Goal: Transaction & Acquisition: Purchase product/service

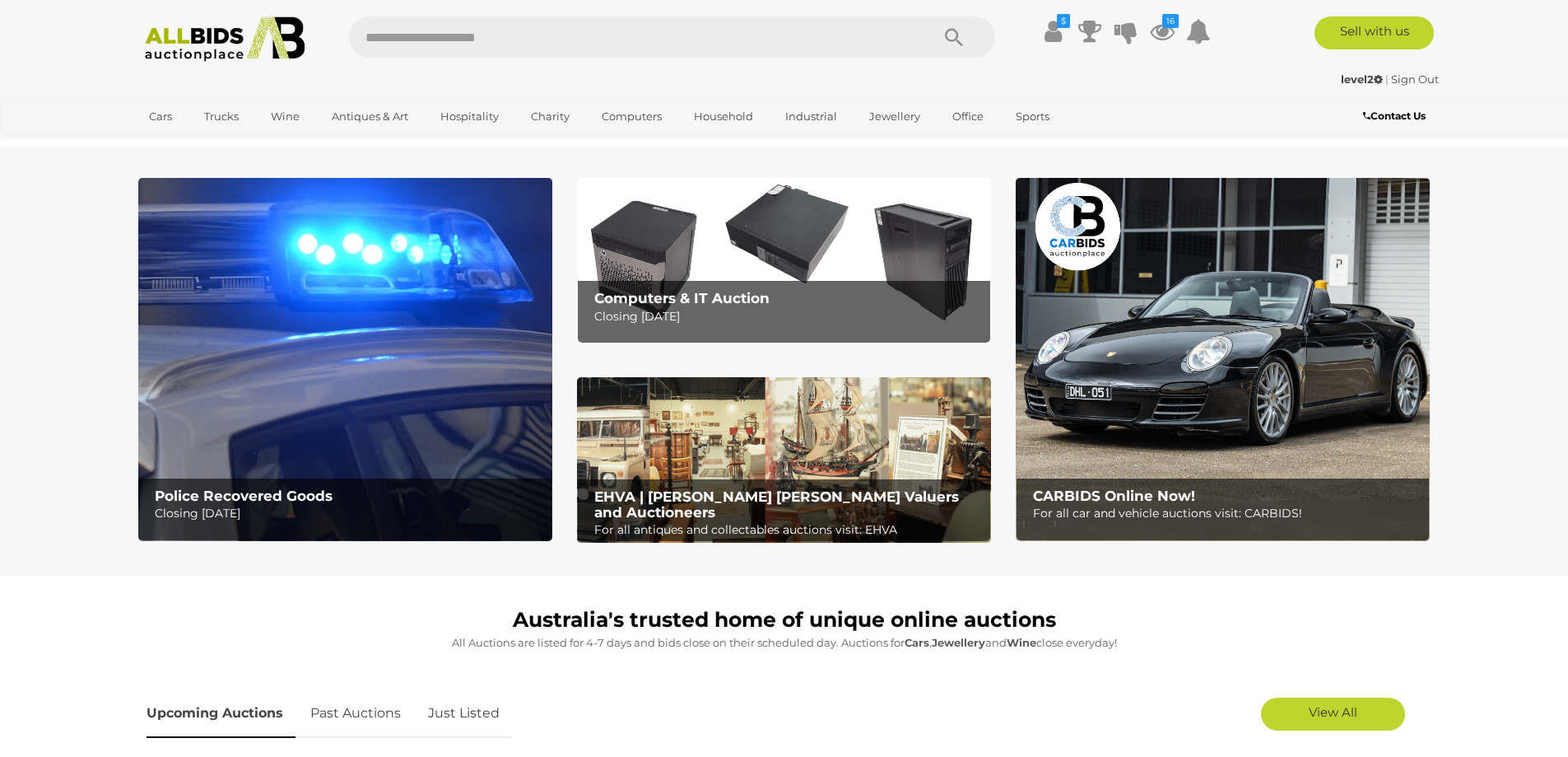
click at [476, 708] on link "Just Listed" at bounding box center [463, 713] width 96 height 49
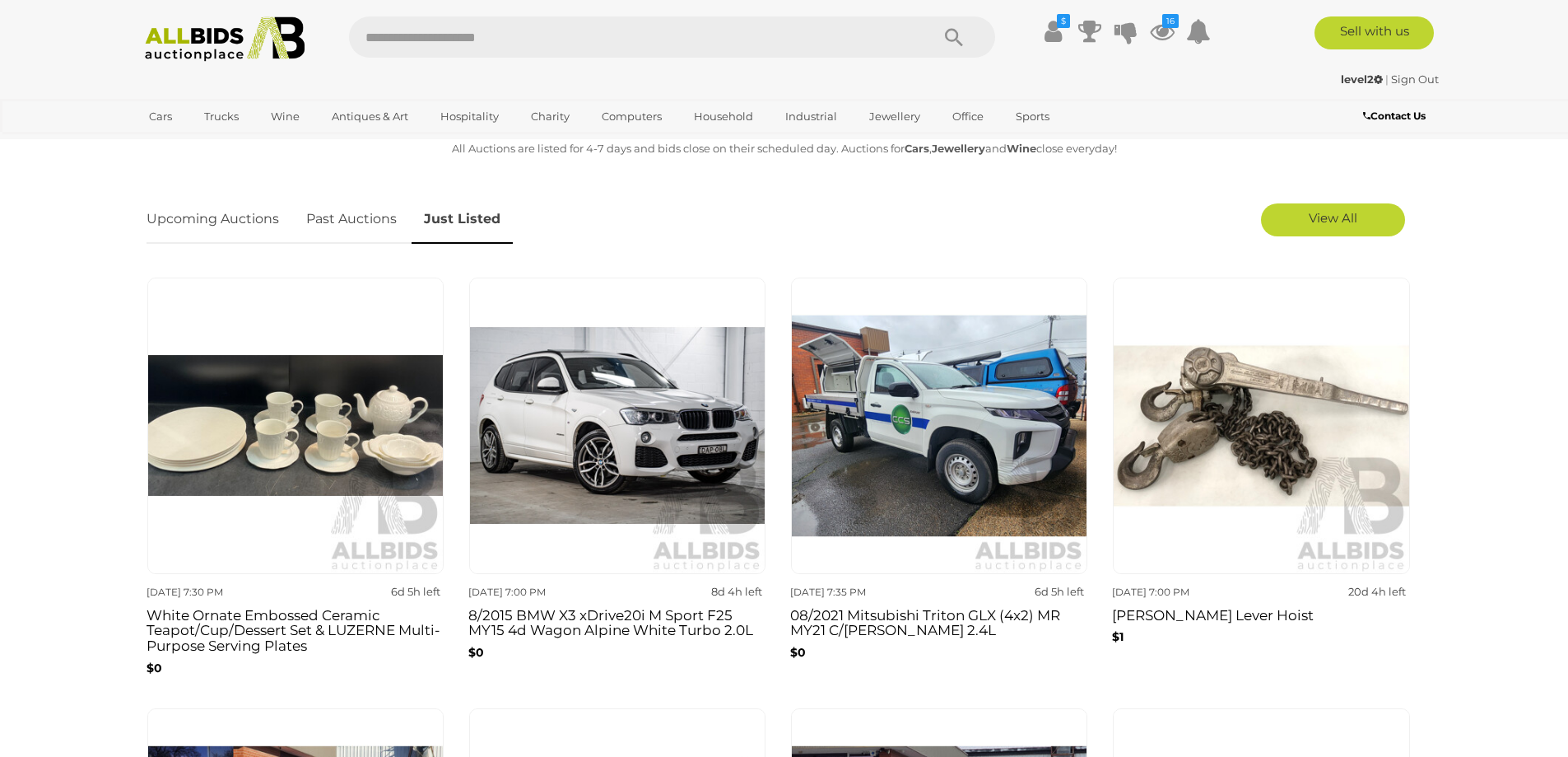
scroll to position [988, 0]
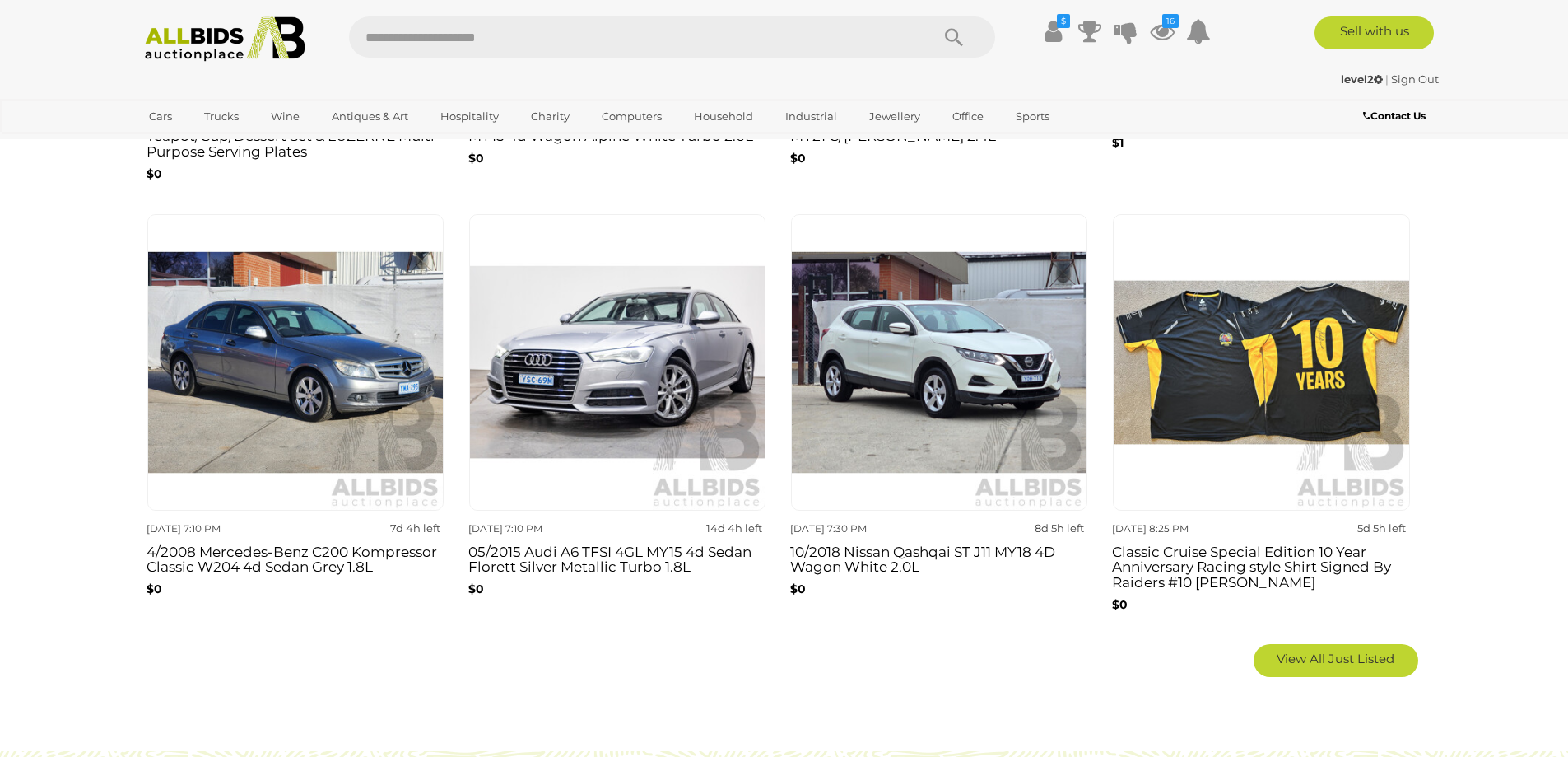
click at [232, 33] on img at bounding box center [224, 38] width 179 height 45
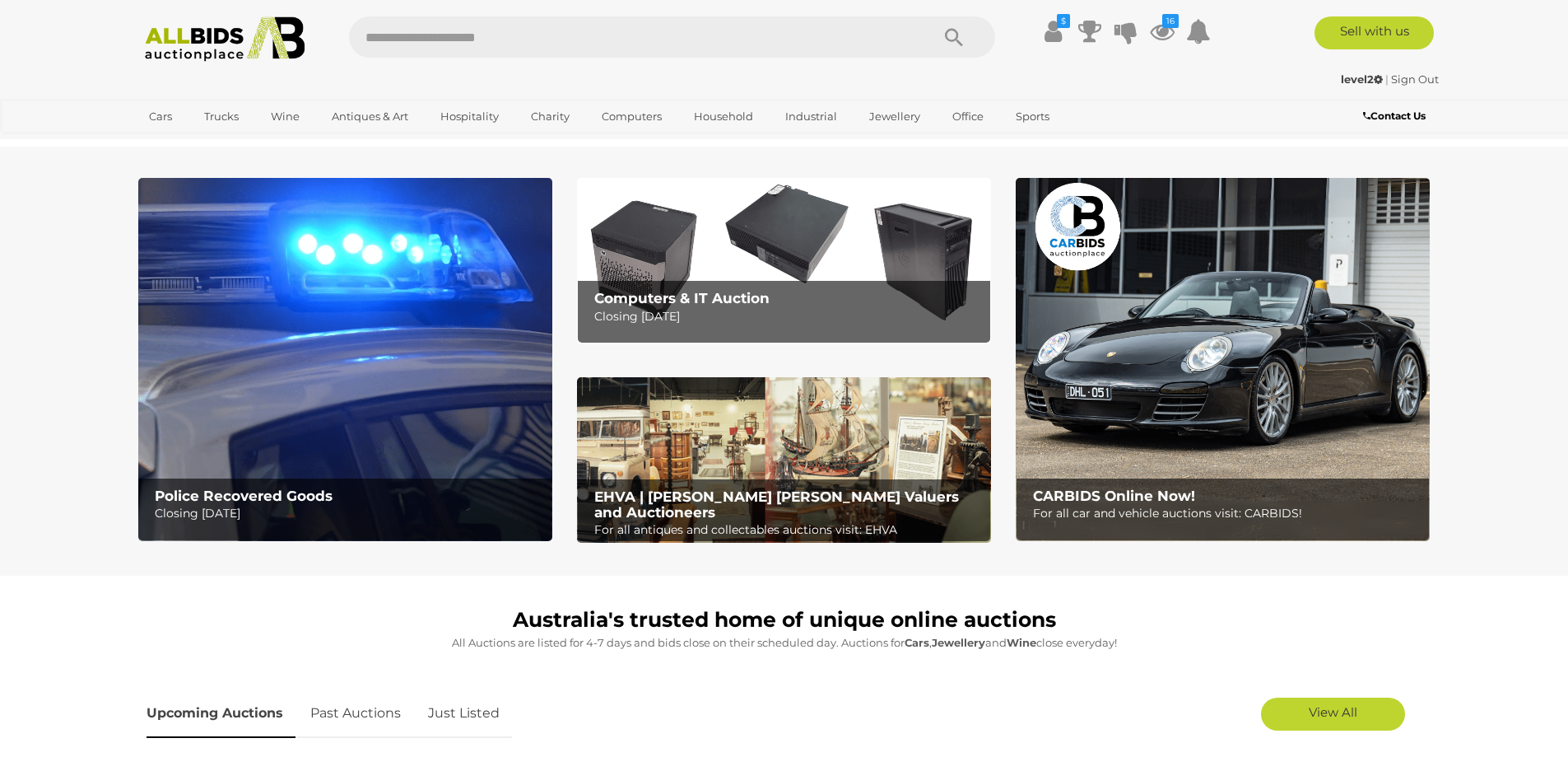
scroll to position [494, 0]
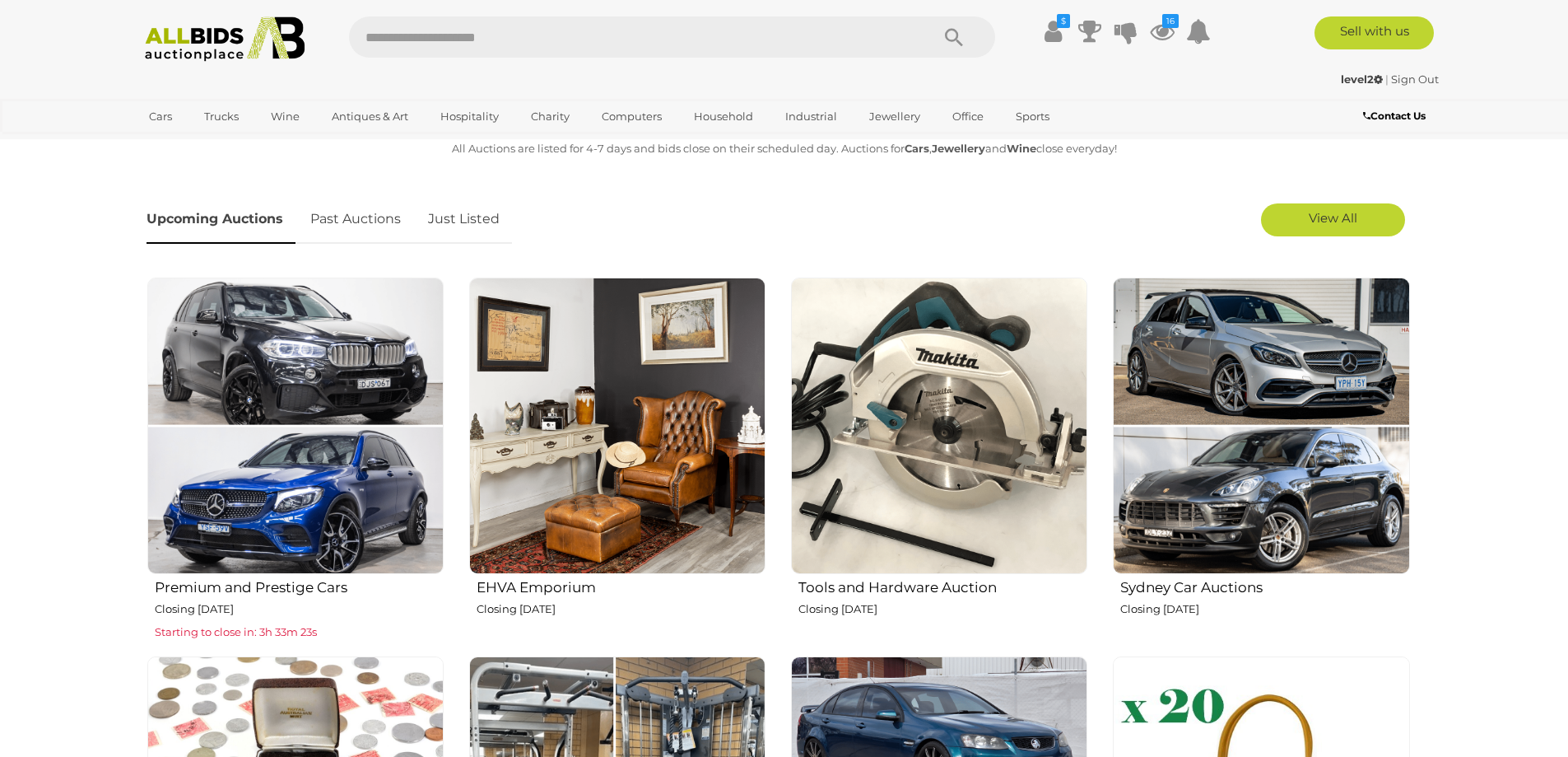
click at [454, 237] on link "Just Listed" at bounding box center [463, 219] width 96 height 49
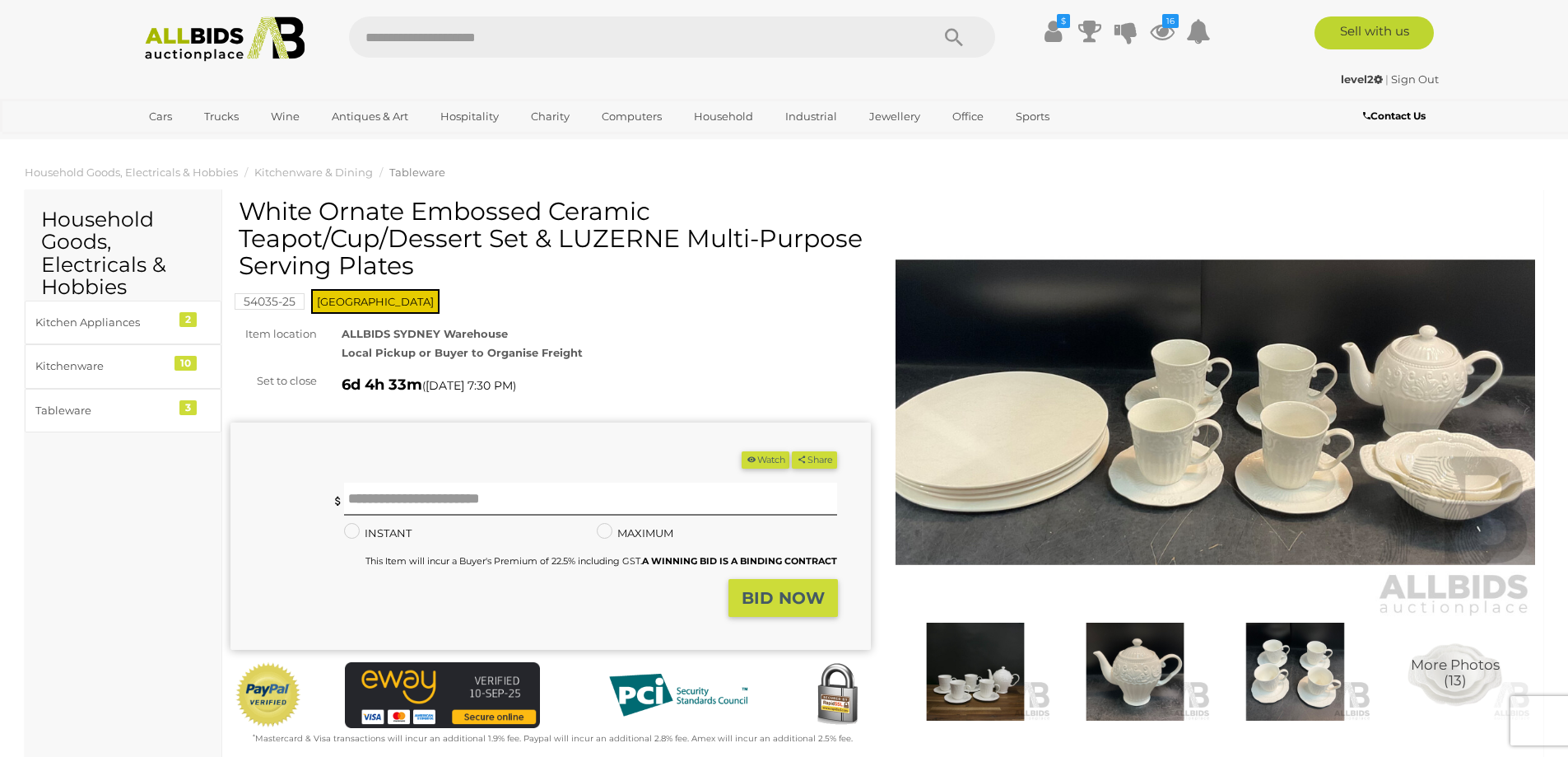
click at [1147, 357] on img at bounding box center [1215, 412] width 640 height 412
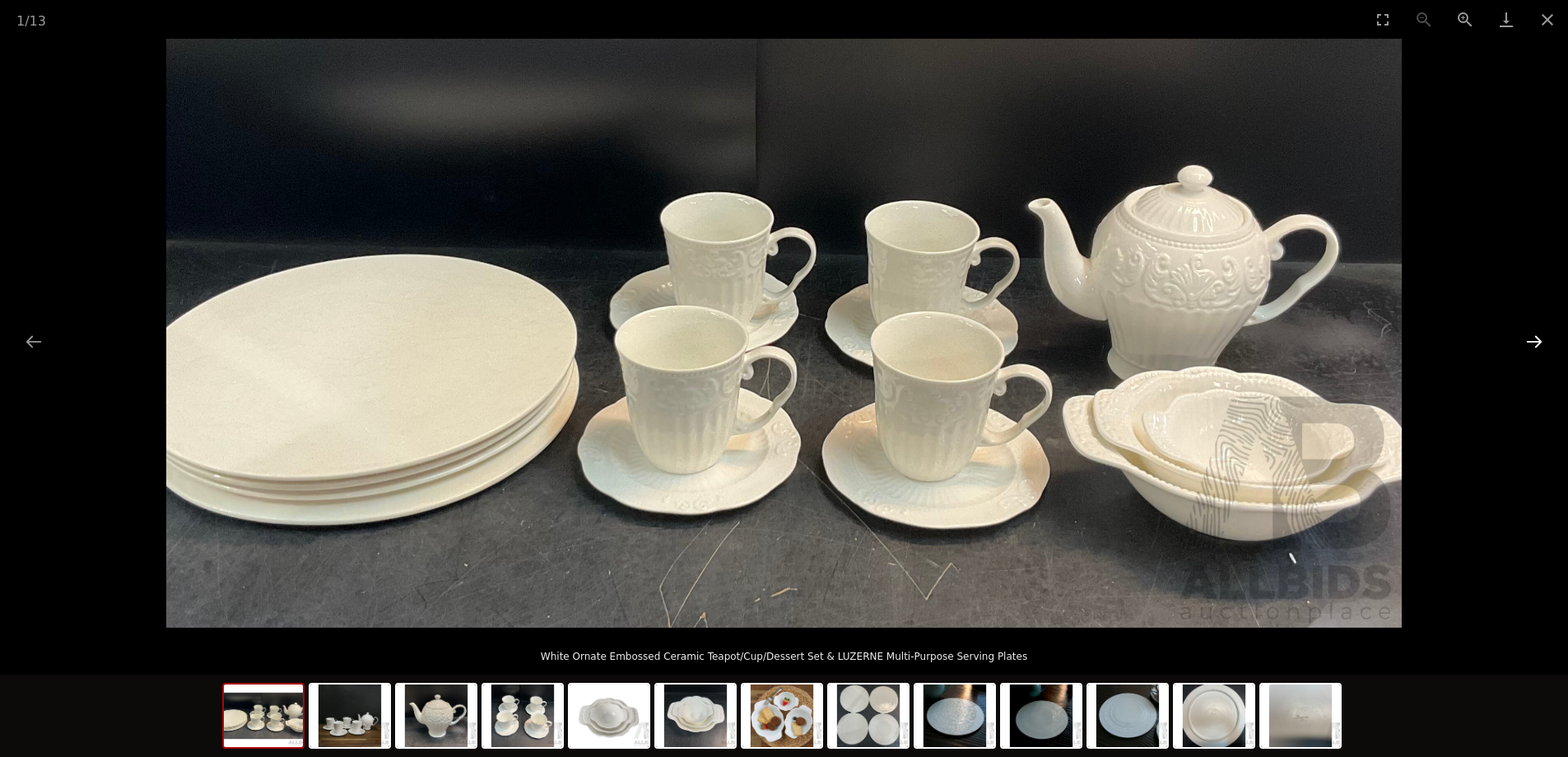
click at [1531, 352] on button "Next slide" at bounding box center [1534, 341] width 35 height 32
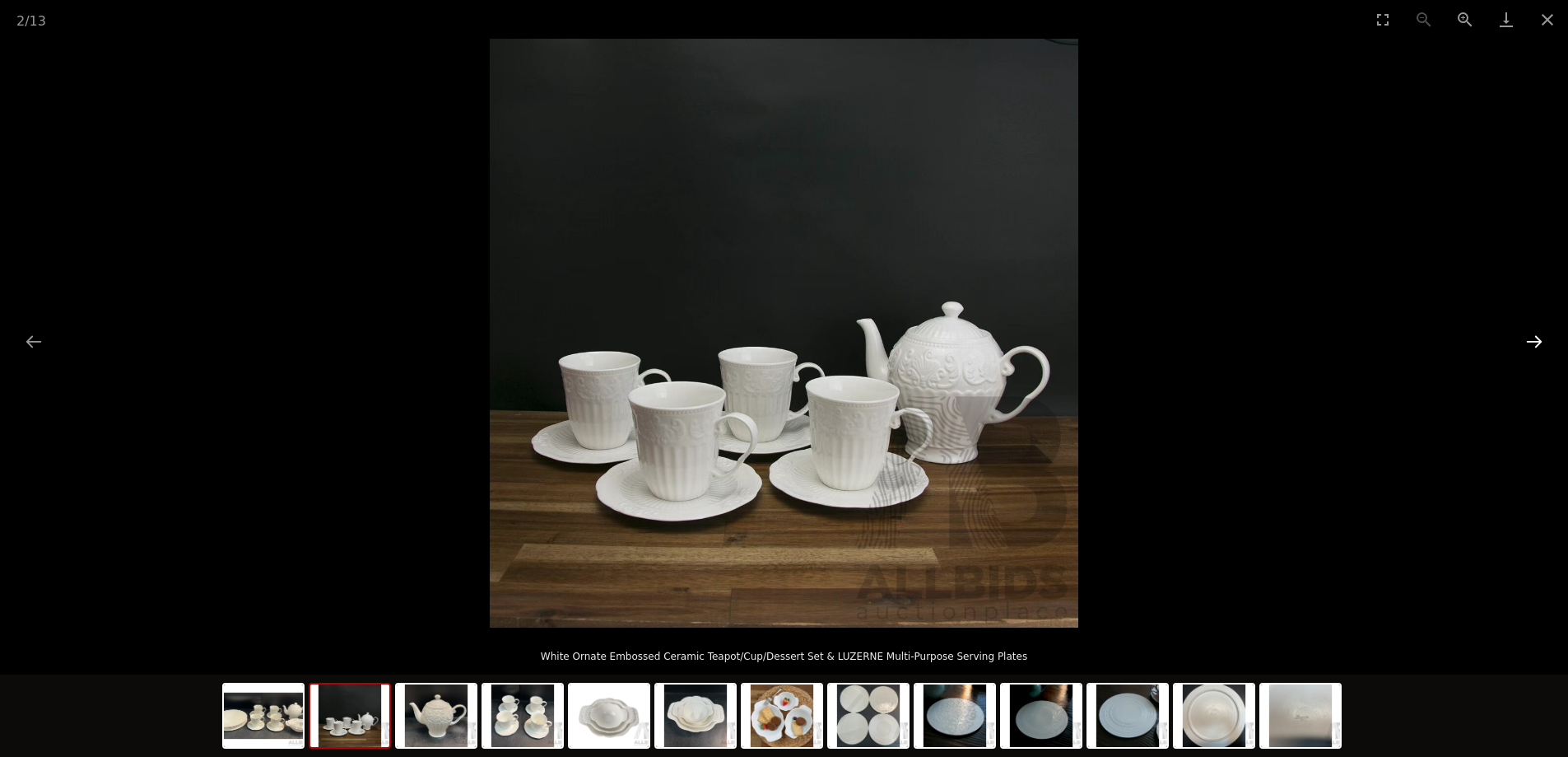
click at [1531, 352] on button "Next slide" at bounding box center [1534, 341] width 35 height 32
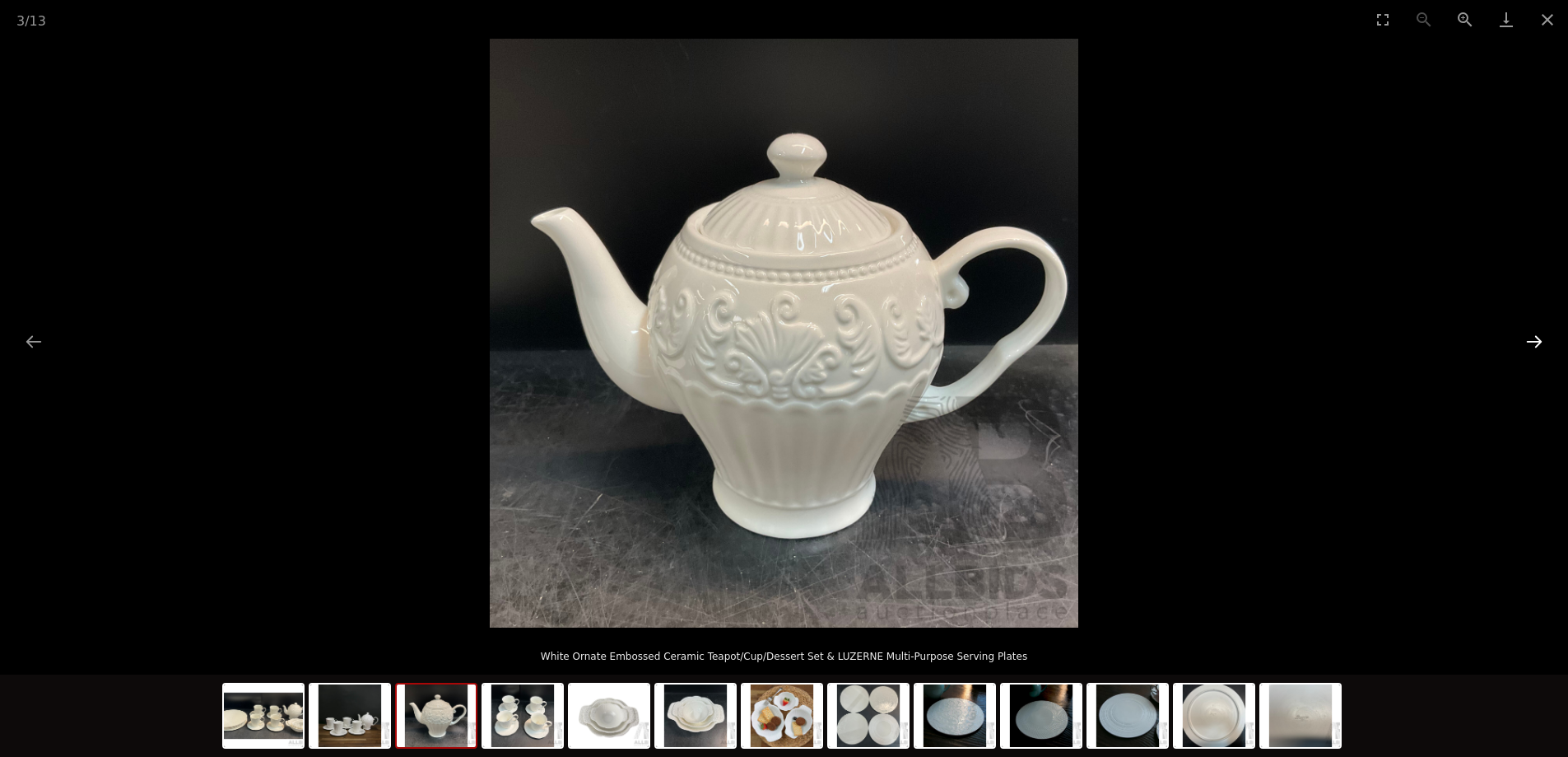
click at [1531, 352] on button "Next slide" at bounding box center [1534, 341] width 35 height 32
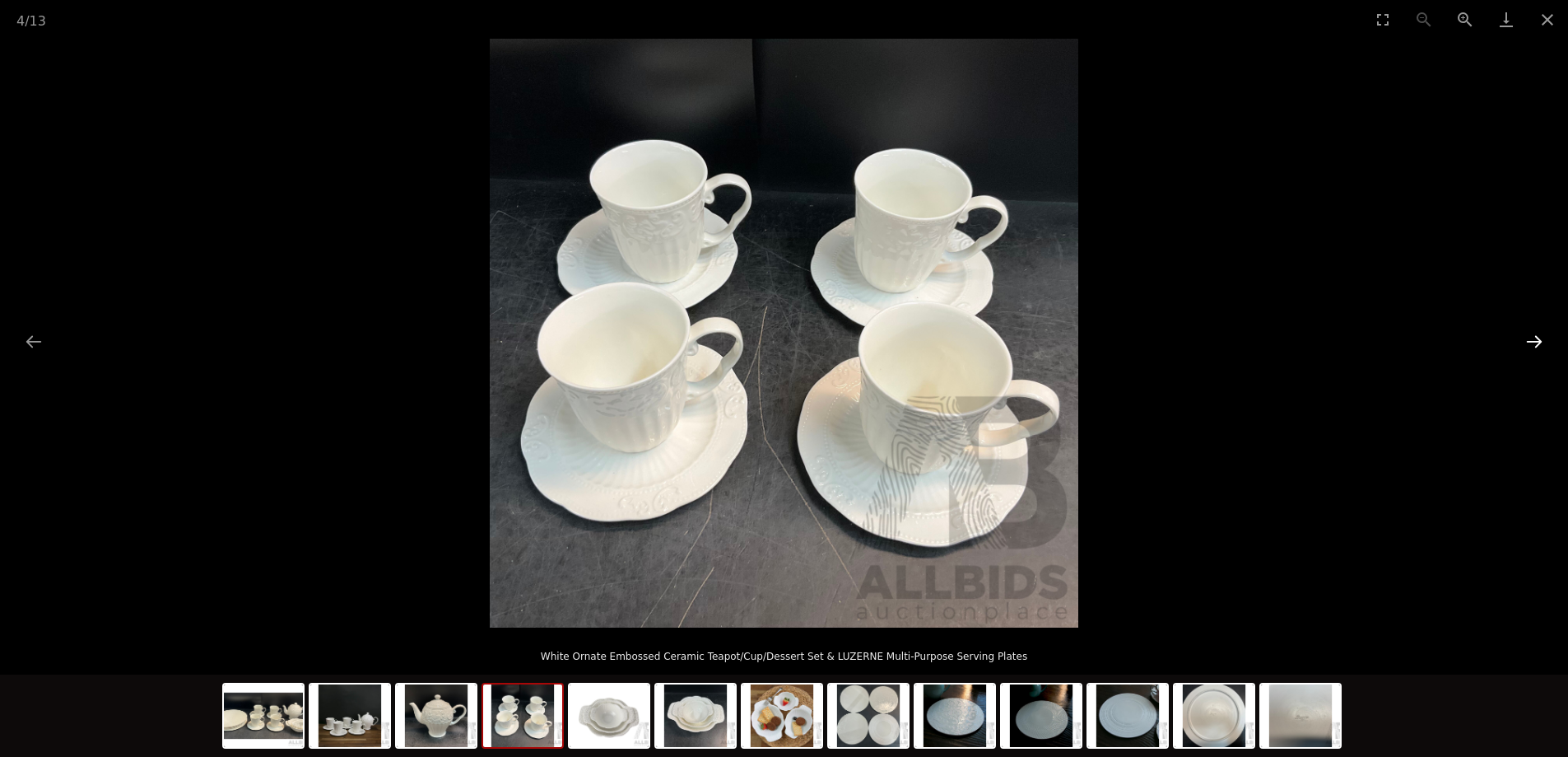
click at [1531, 352] on button "Next slide" at bounding box center [1534, 341] width 35 height 32
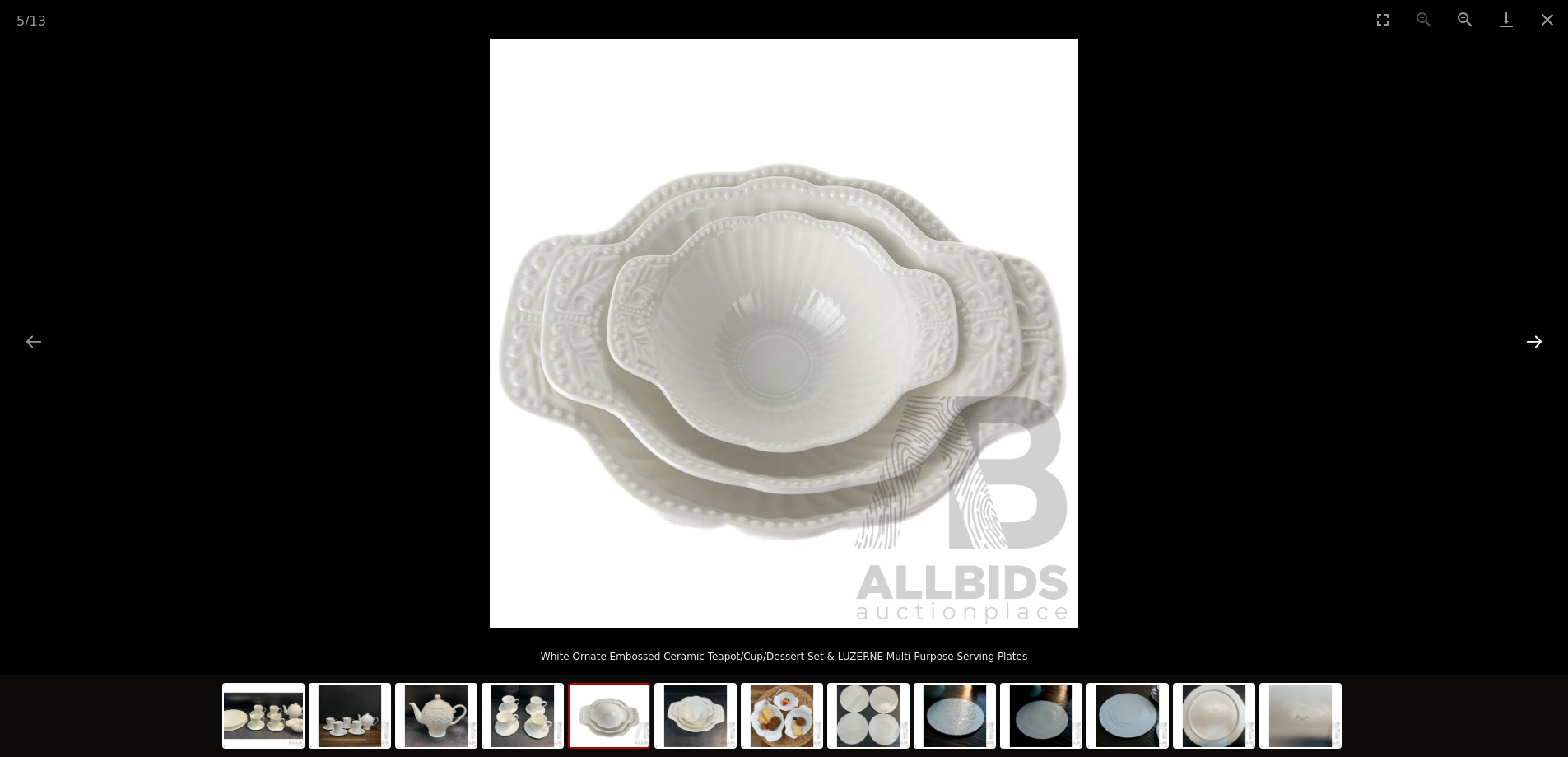
click at [1531, 352] on button "Next slide" at bounding box center [1534, 341] width 35 height 32
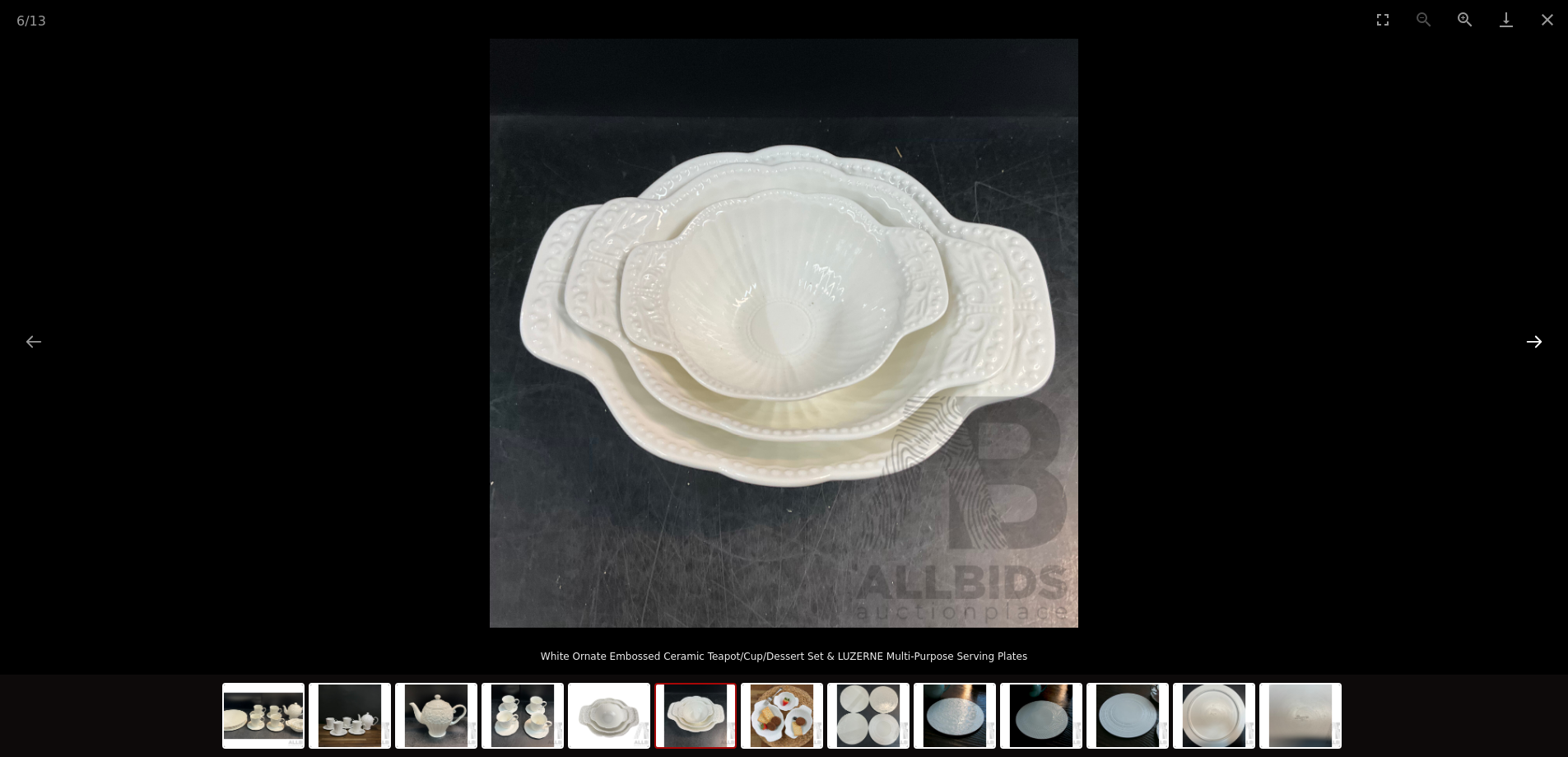
click at [1537, 341] on button "Next slide" at bounding box center [1534, 341] width 35 height 32
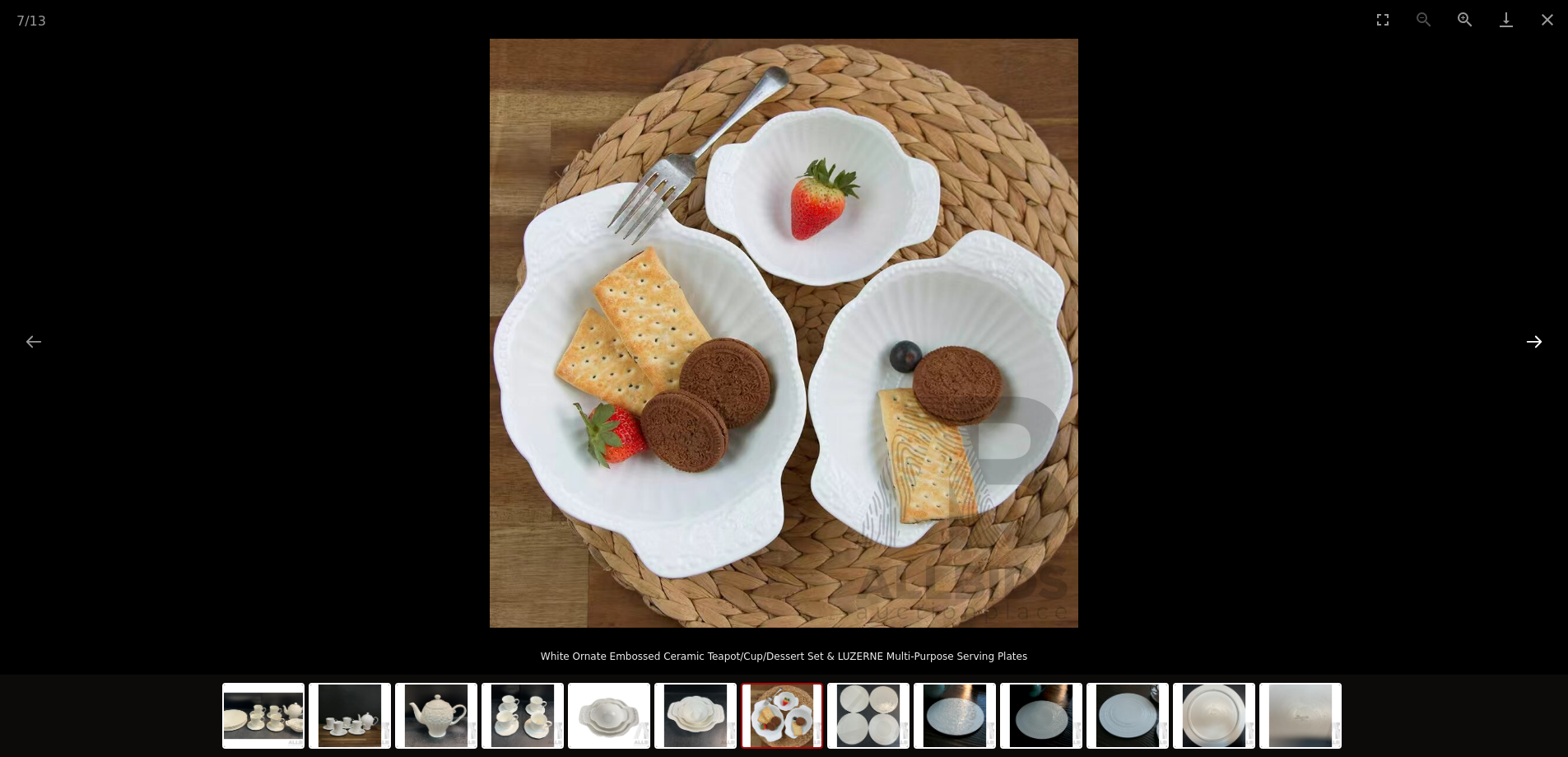
click at [1537, 341] on button "Next slide" at bounding box center [1534, 341] width 35 height 32
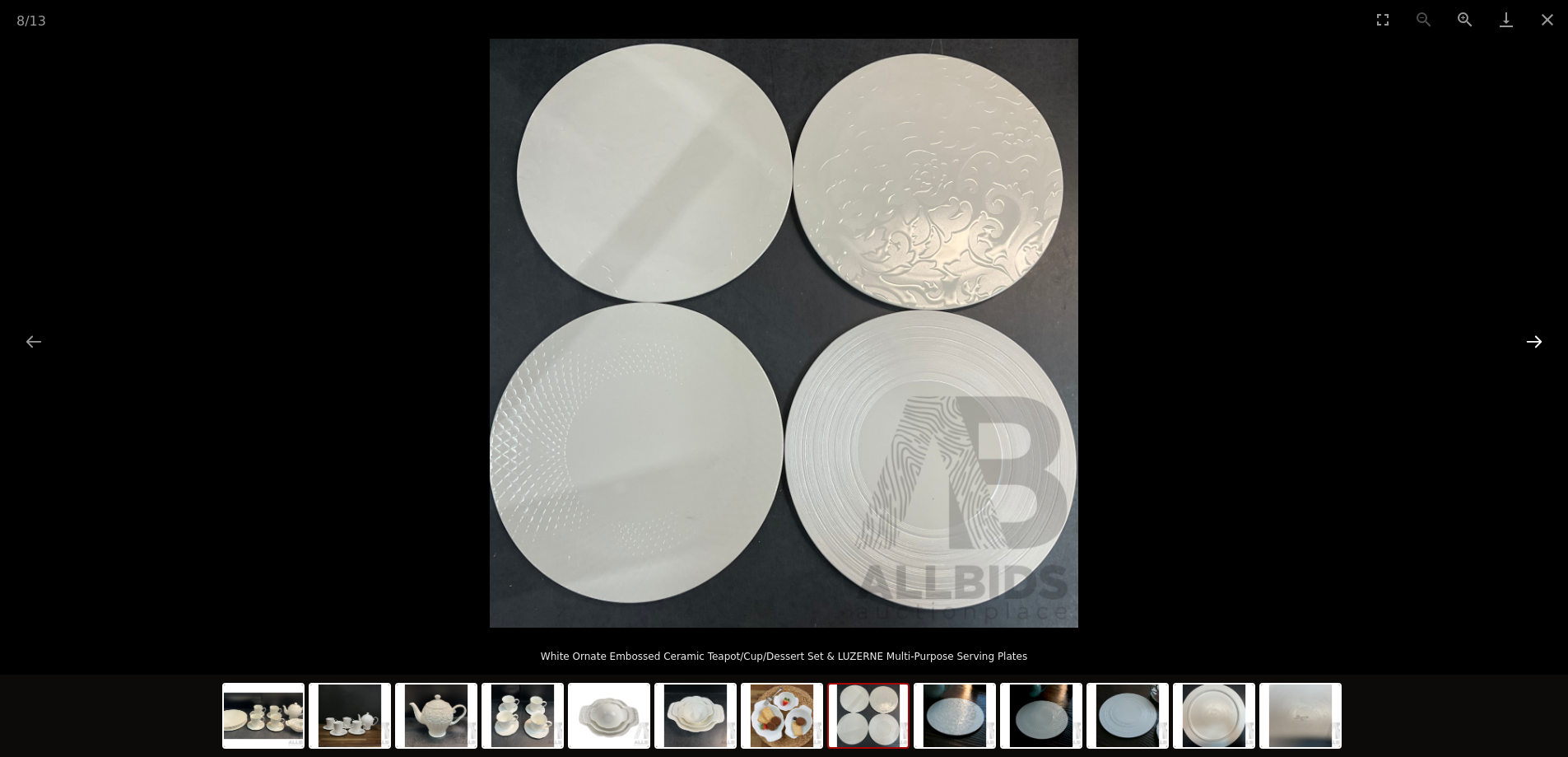
click at [1537, 341] on button "Next slide" at bounding box center [1534, 341] width 35 height 32
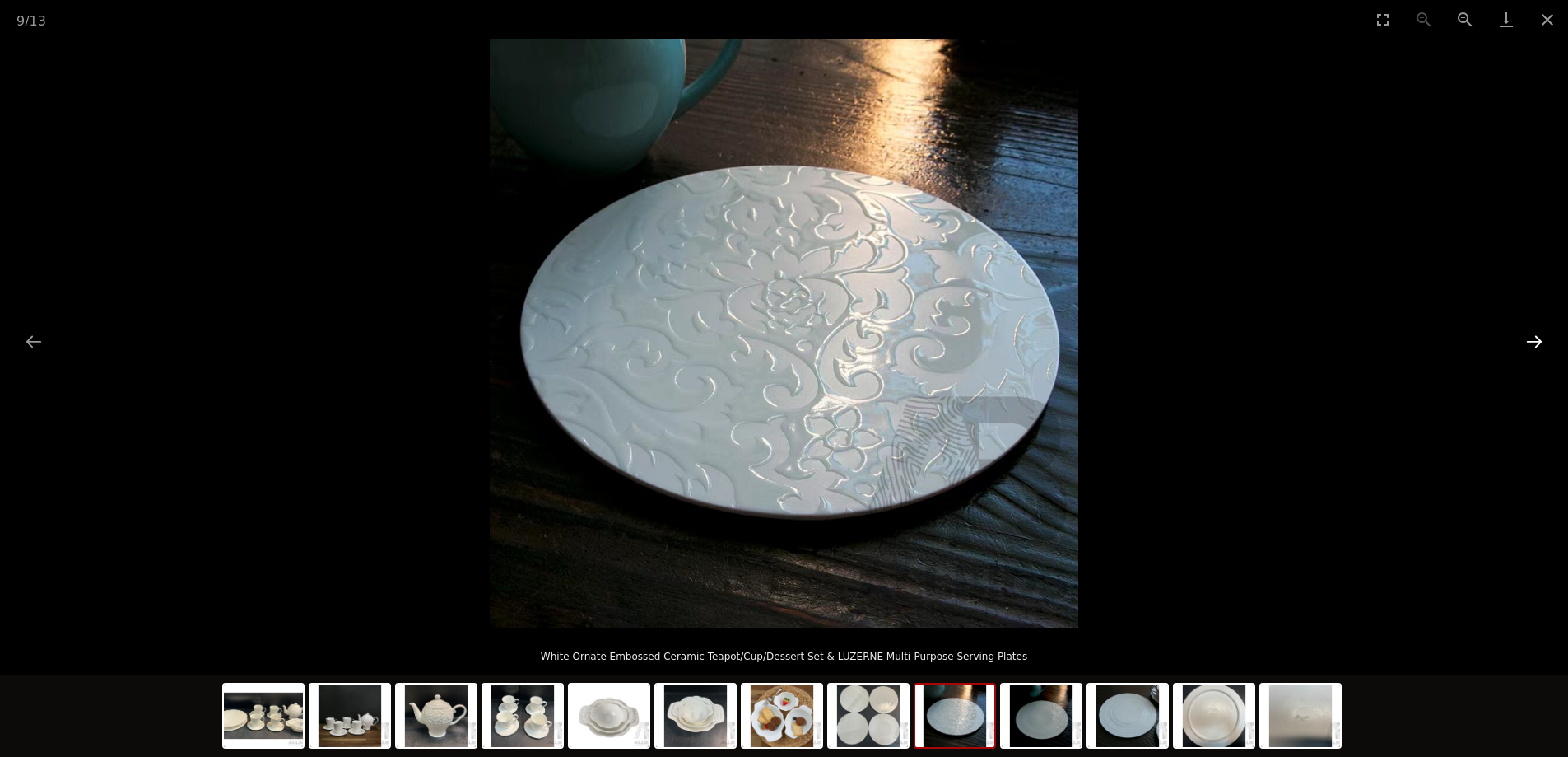
click at [1537, 341] on button "Next slide" at bounding box center [1534, 341] width 35 height 32
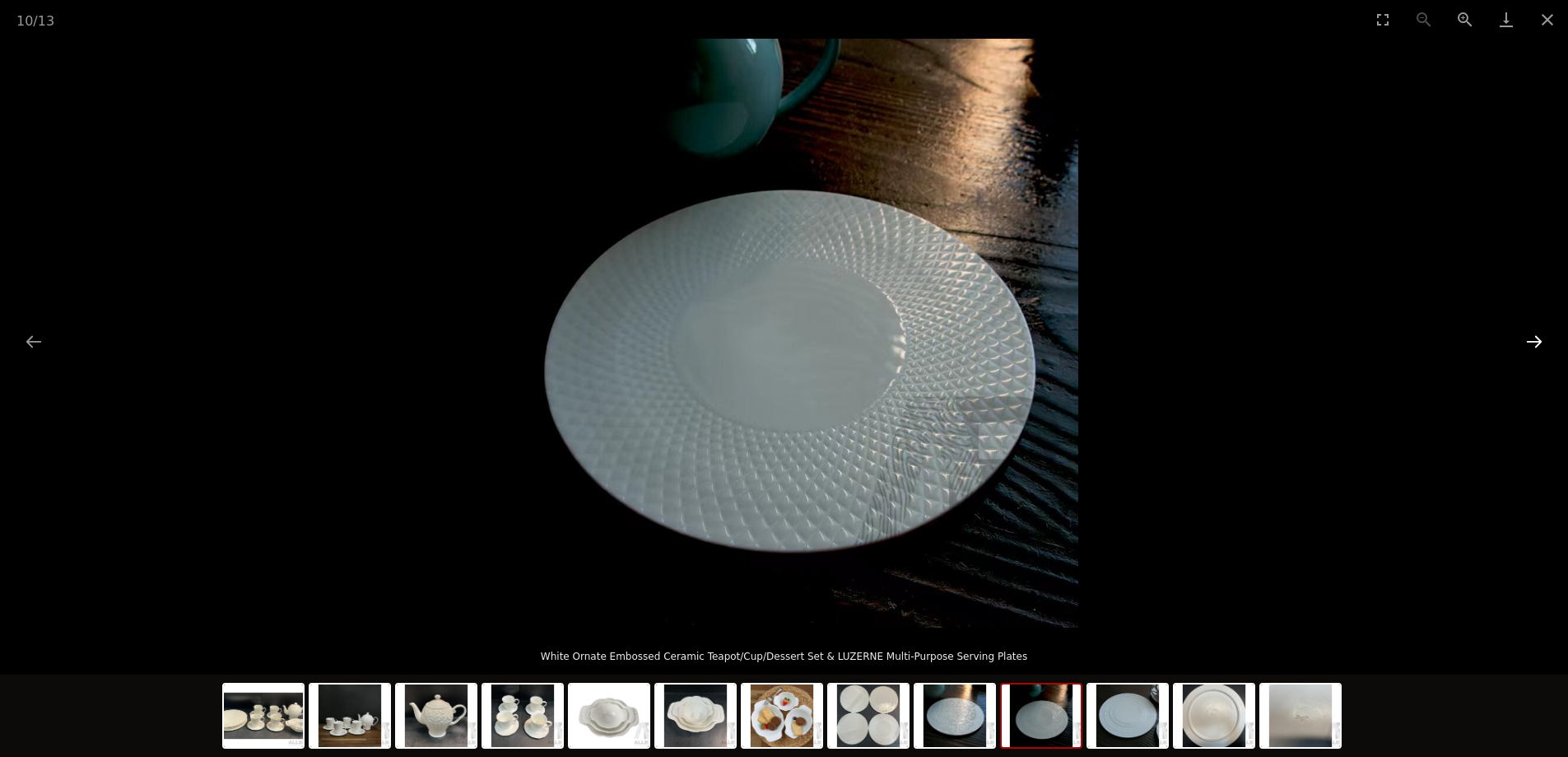
click at [1537, 341] on button "Next slide" at bounding box center [1534, 341] width 35 height 32
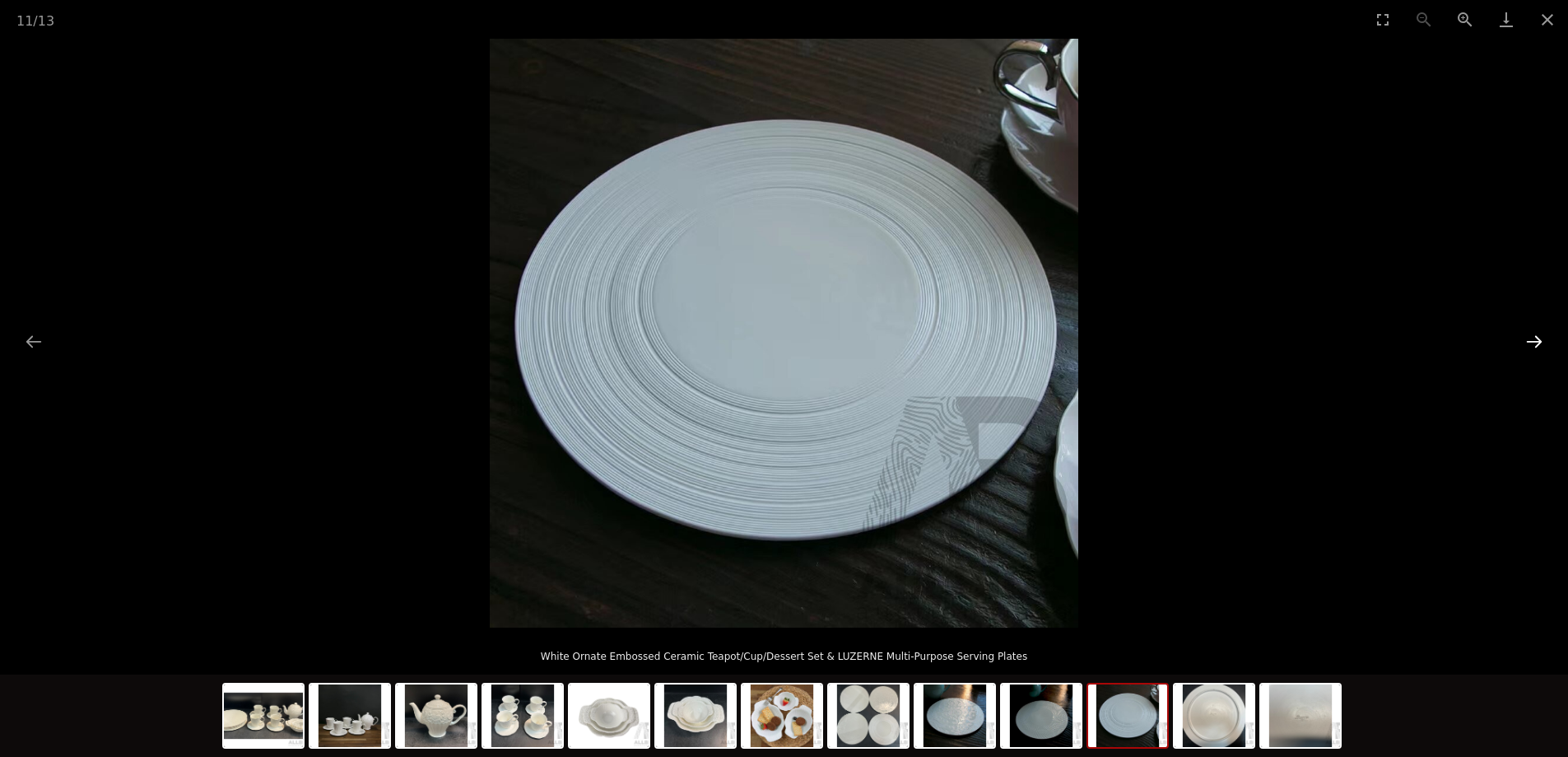
click at [1537, 341] on button "Next slide" at bounding box center [1534, 341] width 35 height 32
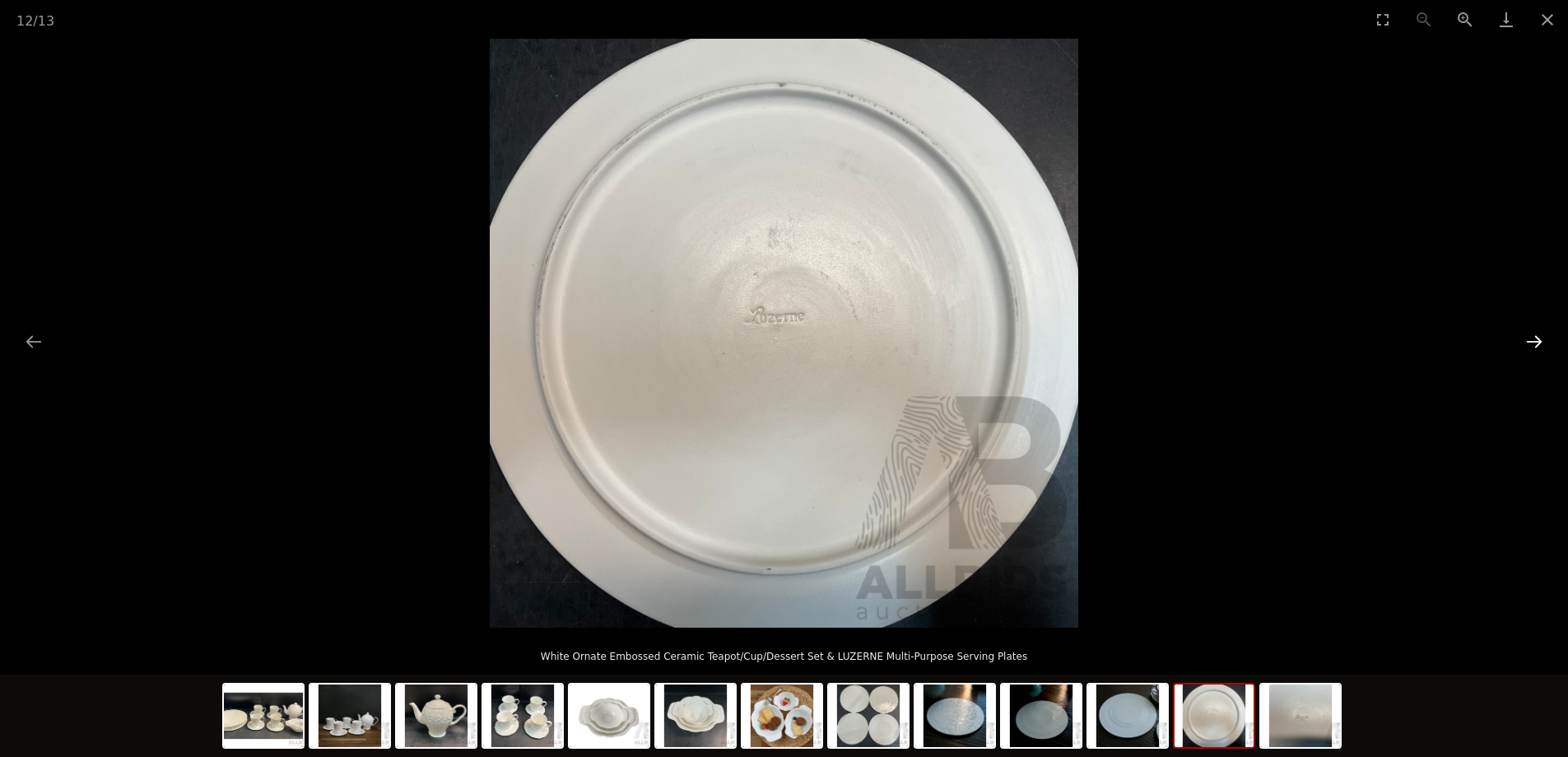
click at [1537, 341] on button "Next slide" at bounding box center [1534, 341] width 35 height 32
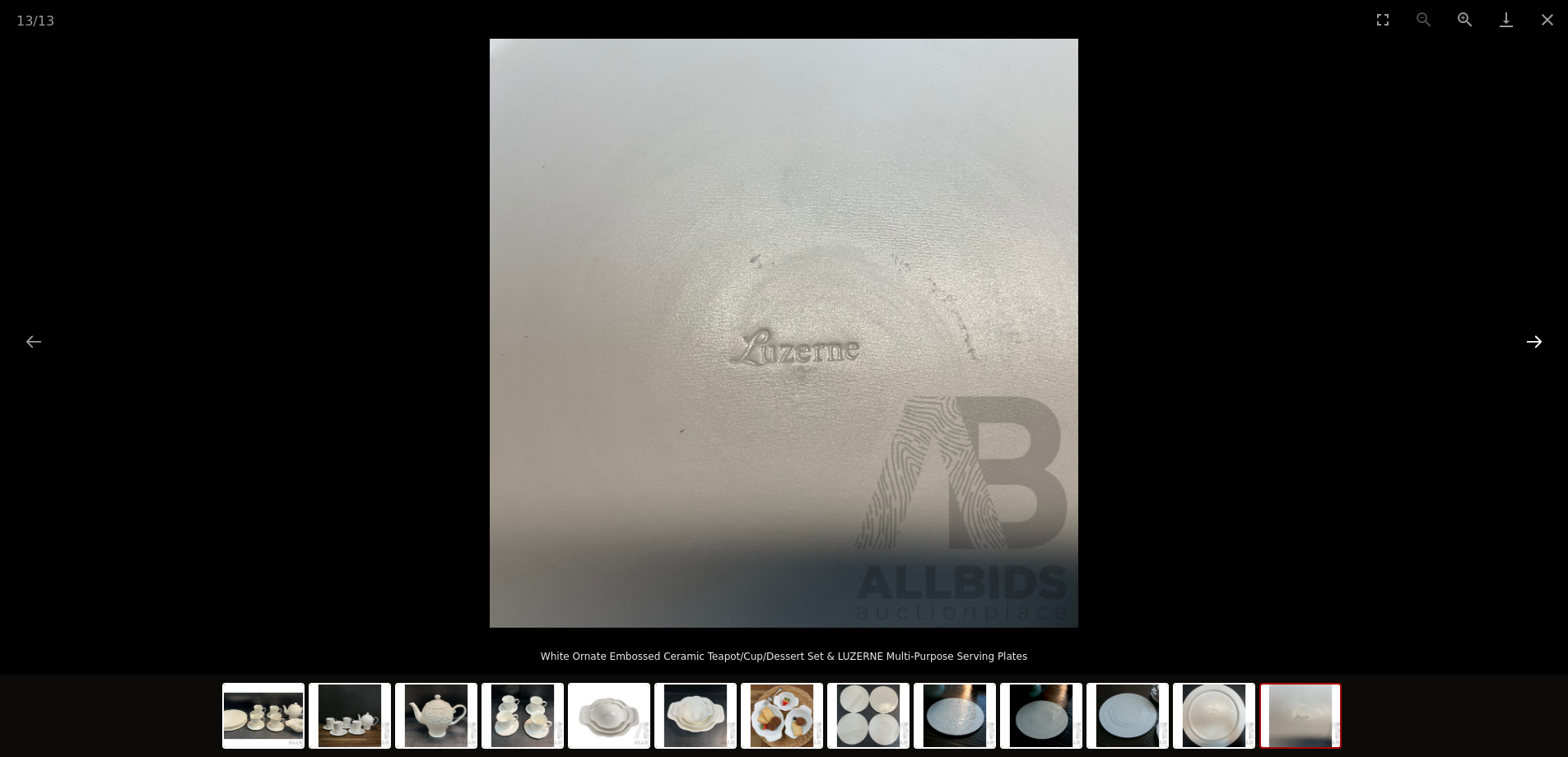
click at [1538, 345] on button "Next slide" at bounding box center [1534, 341] width 35 height 32
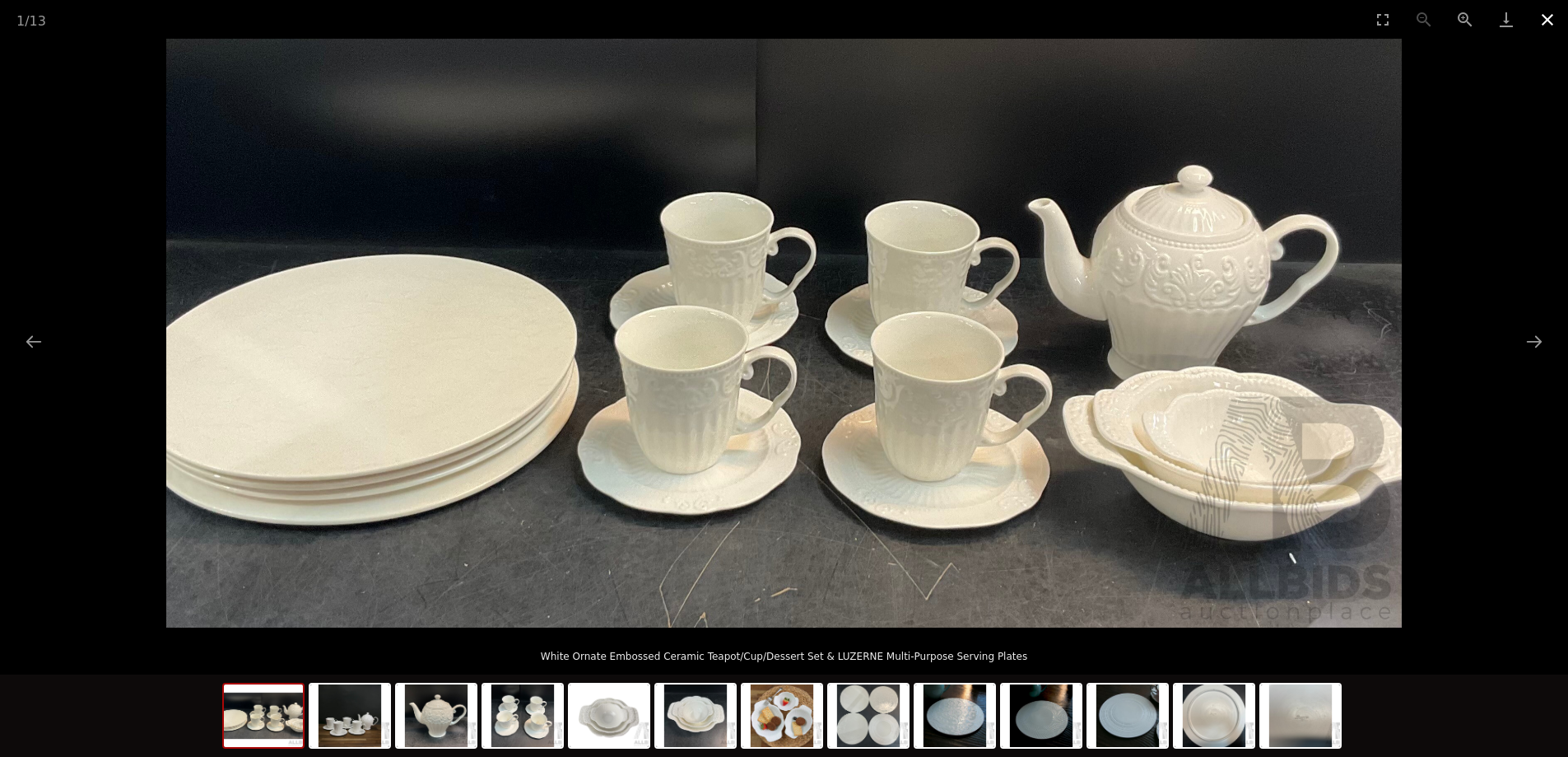
click at [1544, 19] on button "Close gallery" at bounding box center [1547, 19] width 41 height 38
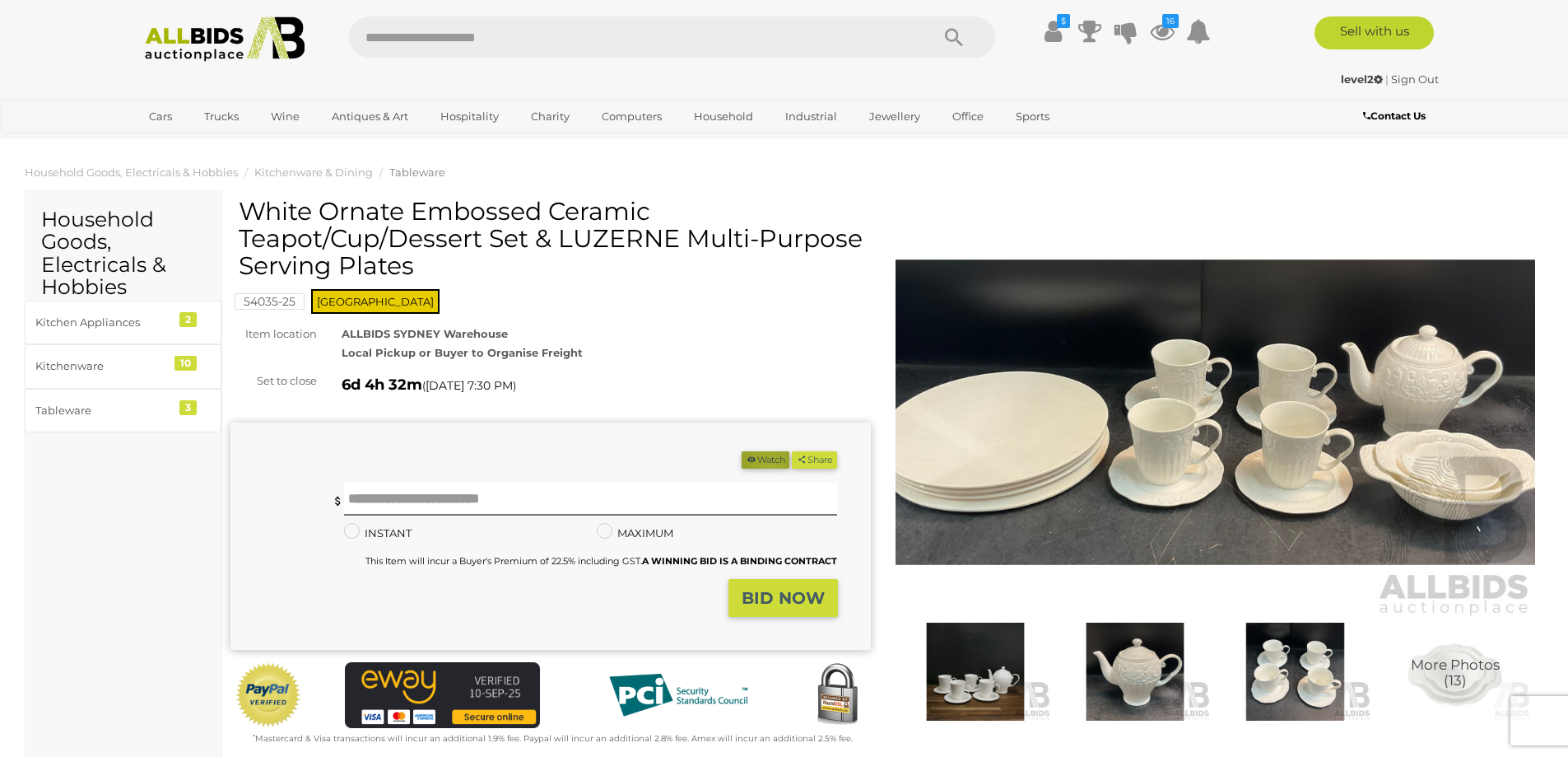
click at [762, 465] on button "Watch" at bounding box center [766, 459] width 48 height 17
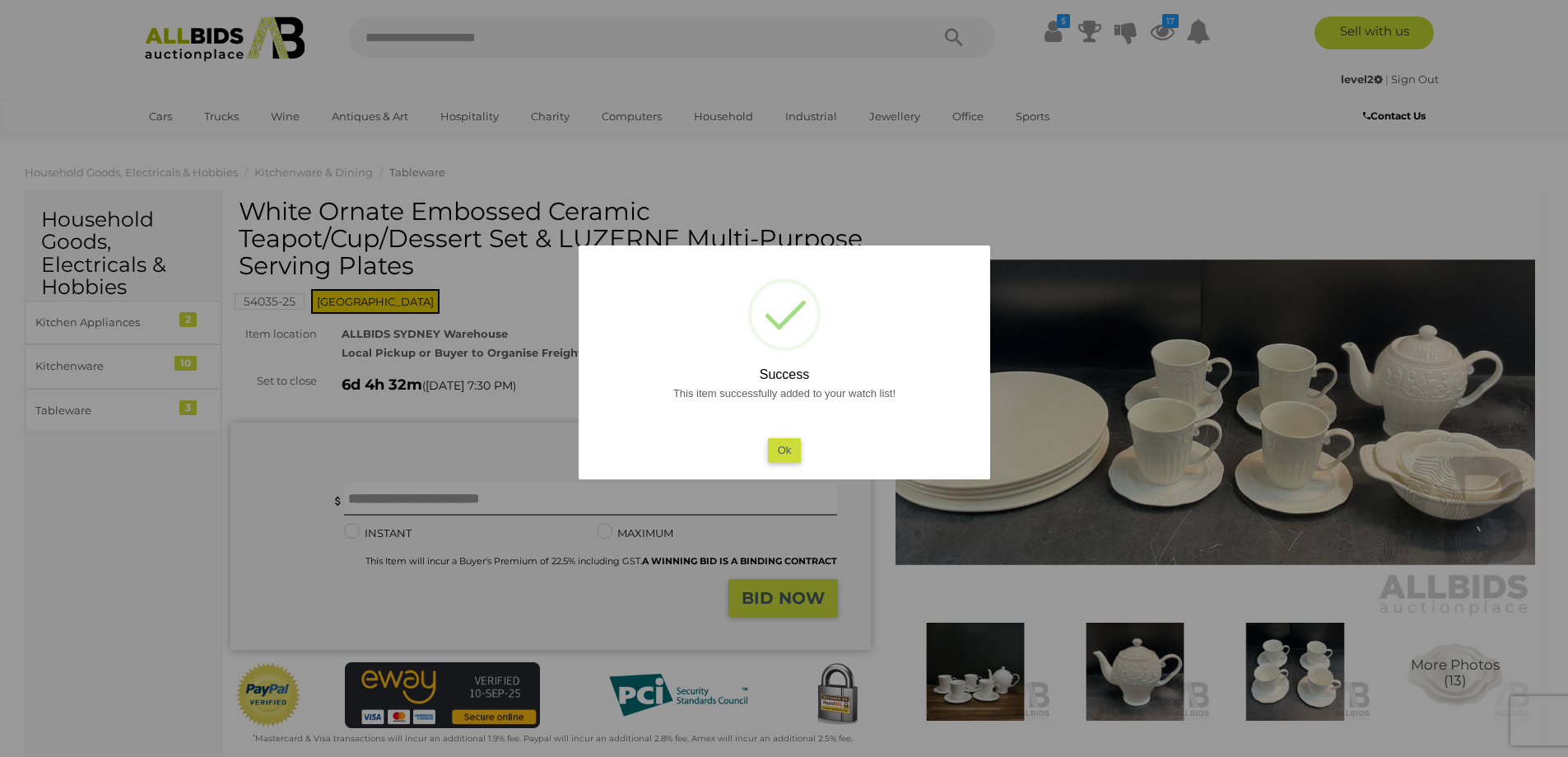
click at [791, 448] on button "Ok" at bounding box center [784, 450] width 34 height 24
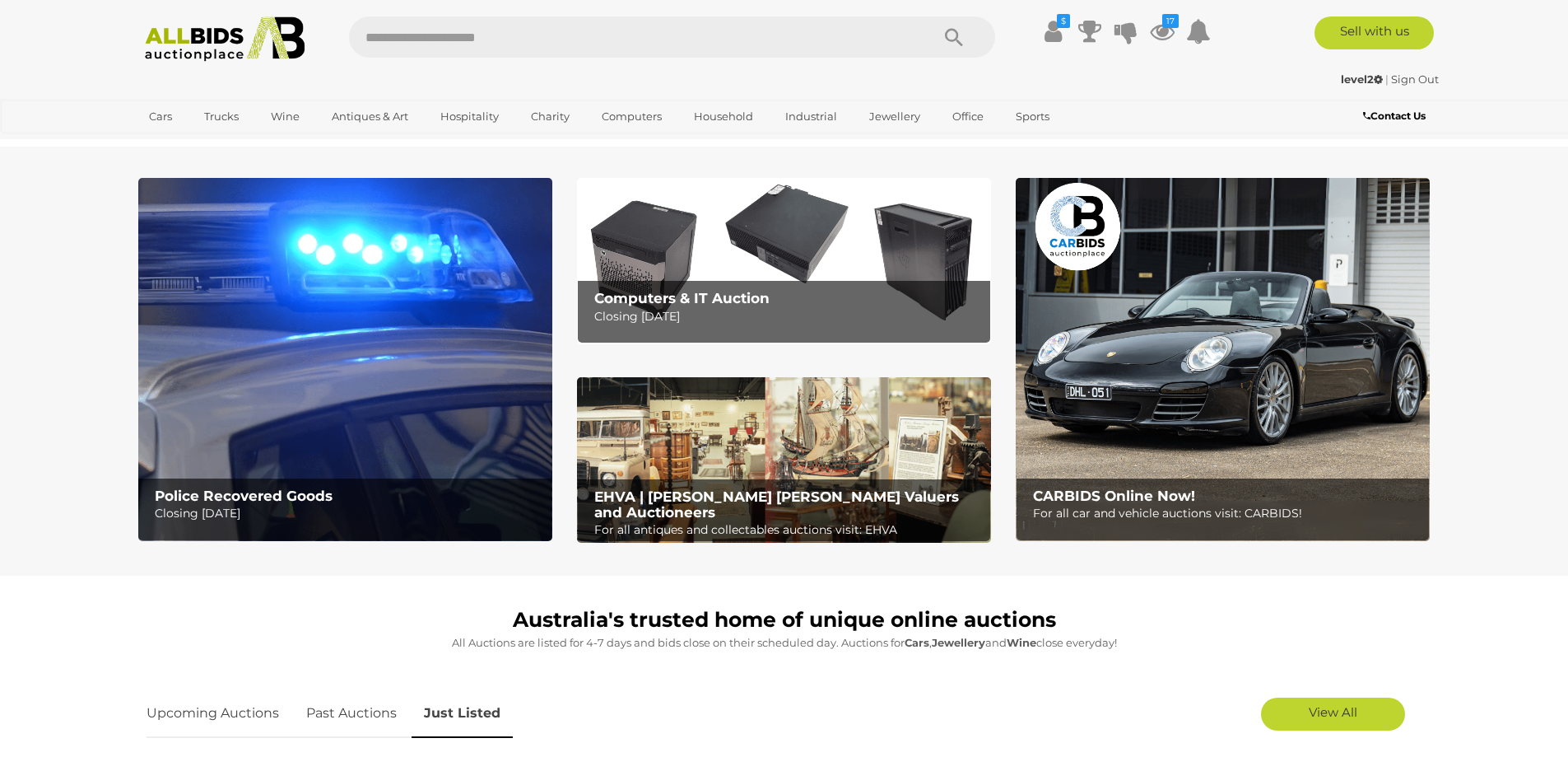
scroll to position [494, 0]
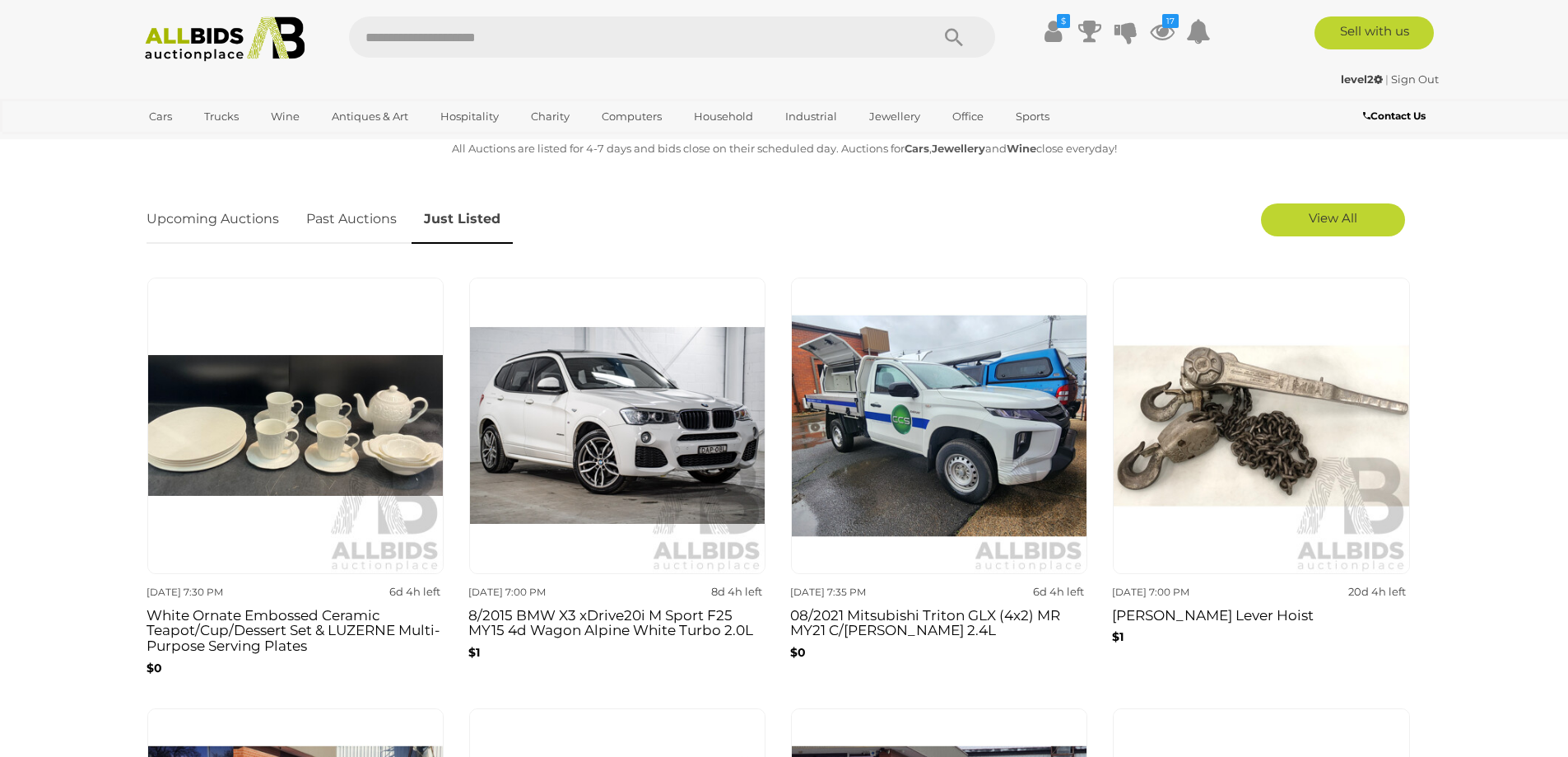
click at [243, 46] on img at bounding box center [224, 38] width 179 height 45
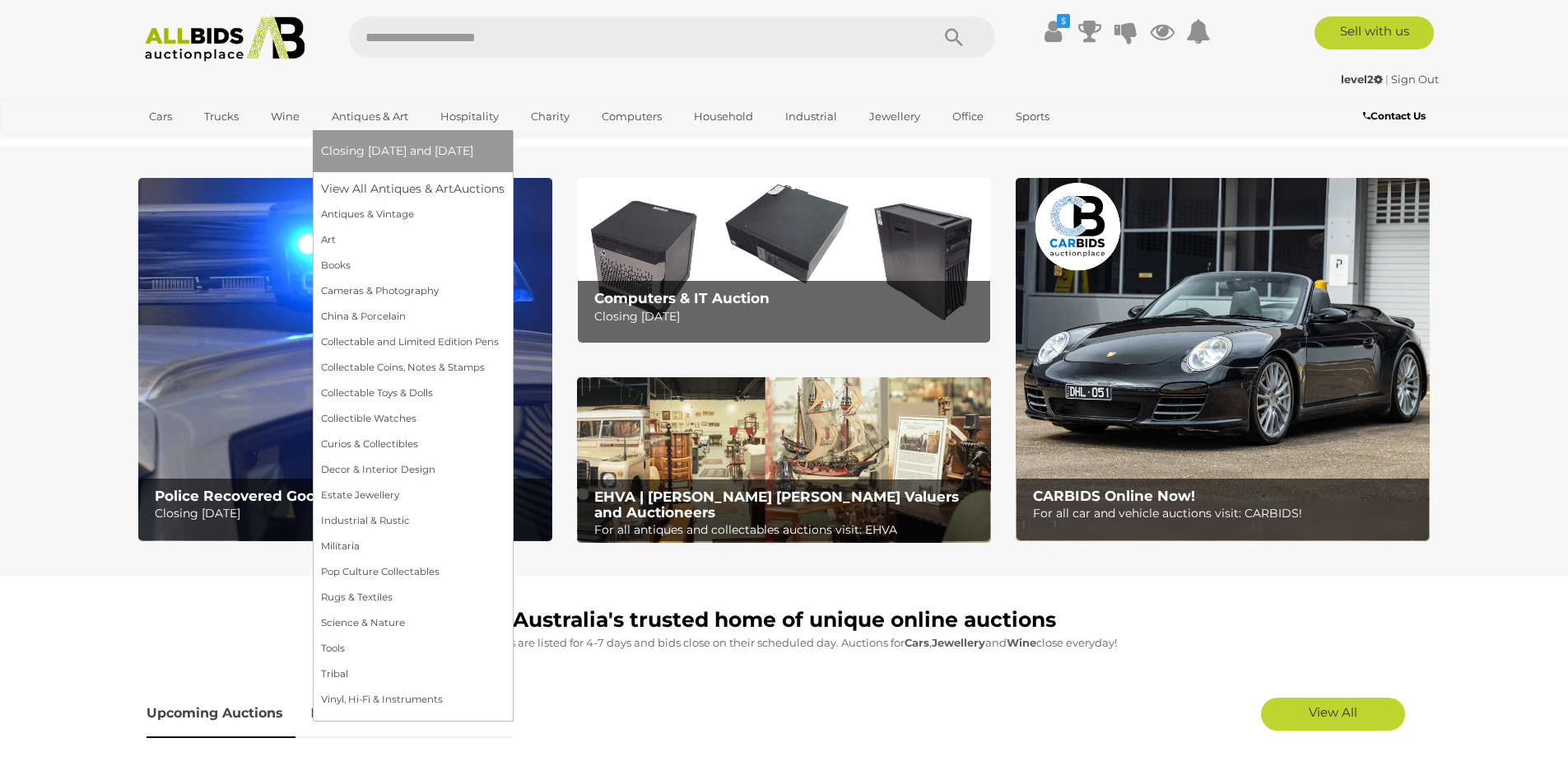
scroll to position [494, 0]
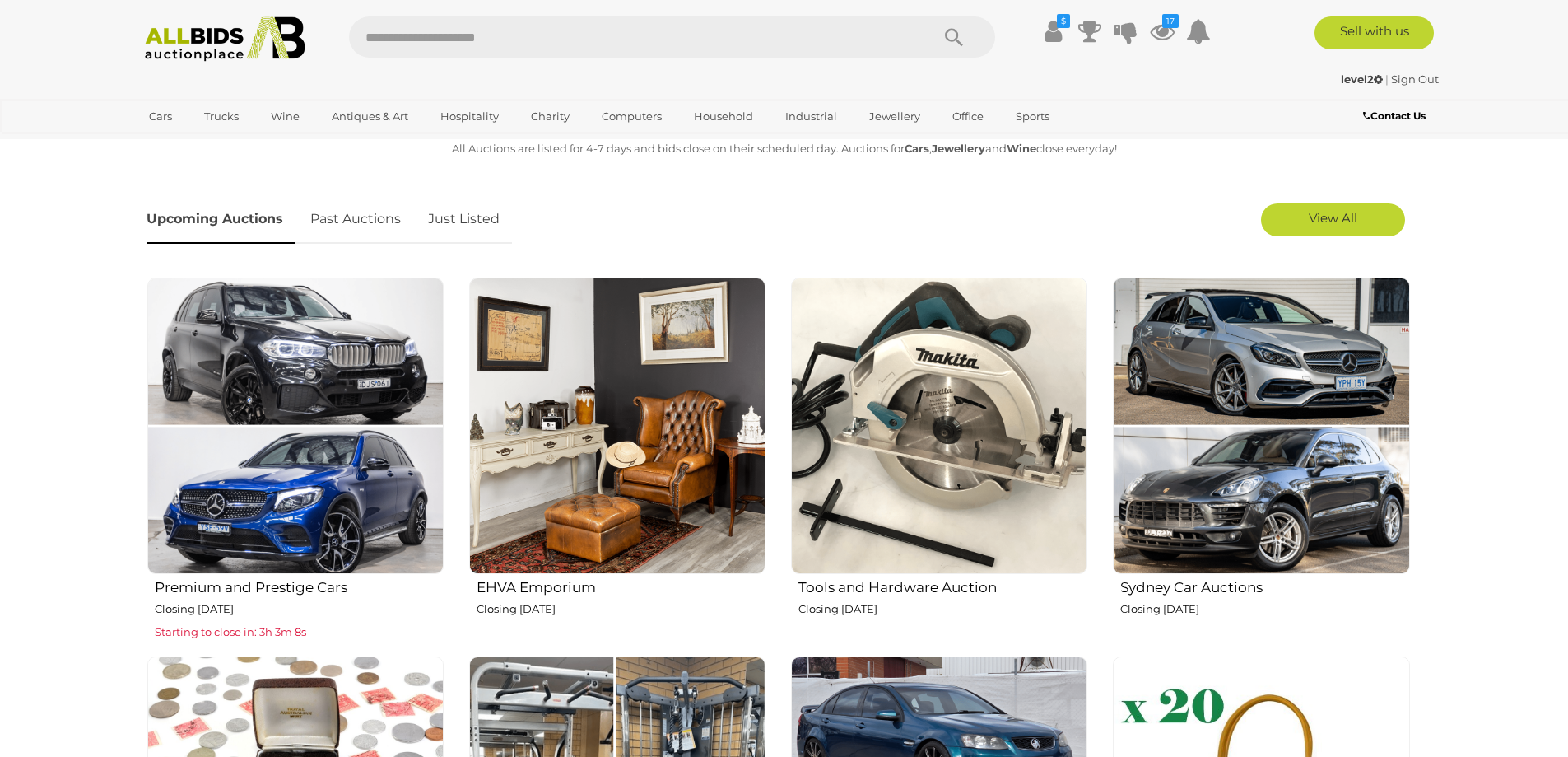
click at [516, 226] on div "Upcoming Auctions Past Auctions Just Listed" at bounding box center [671, 219] width 1067 height 65
click at [468, 231] on link "Just Listed" at bounding box center [463, 219] width 96 height 49
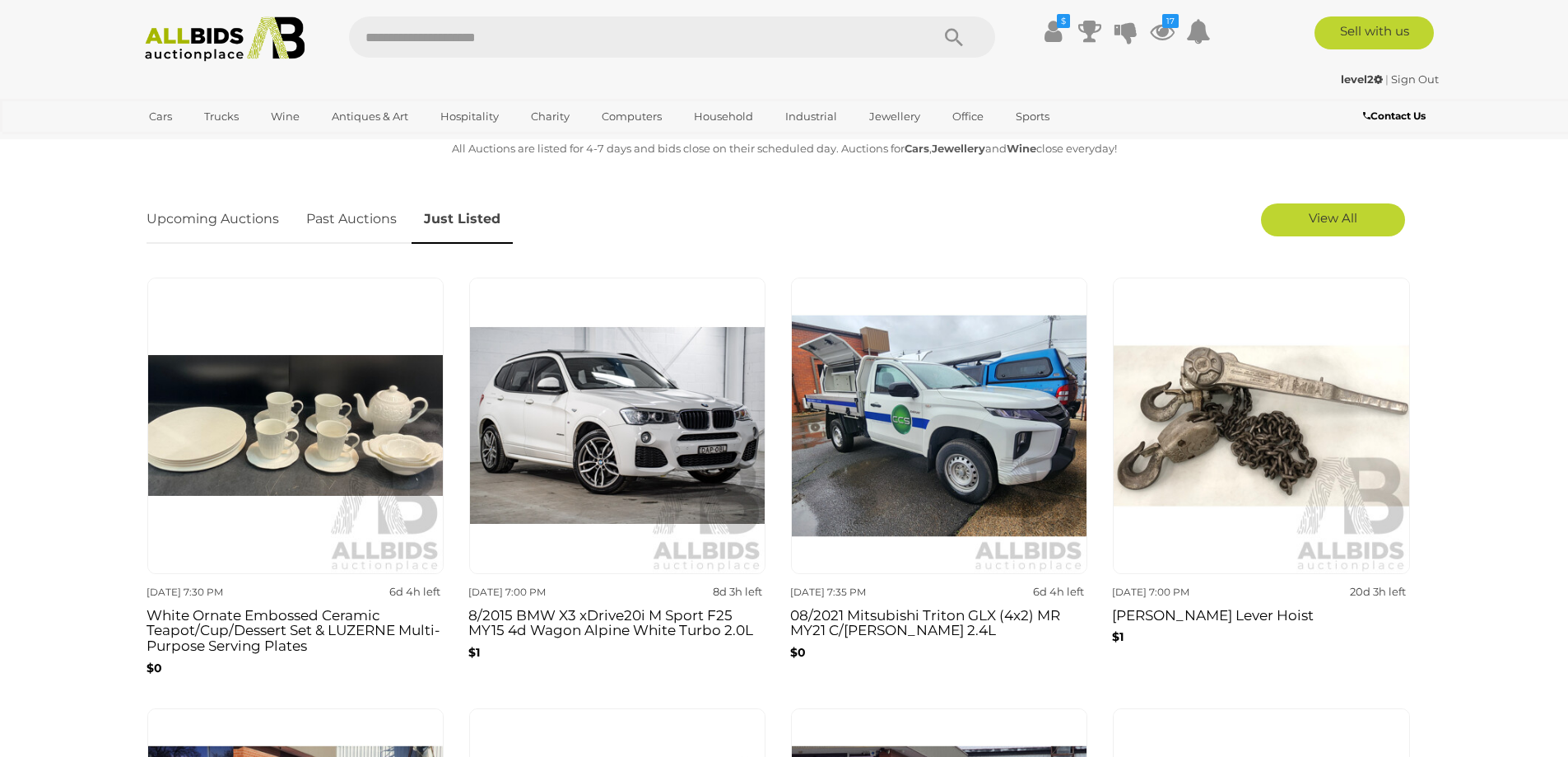
click at [237, 42] on img at bounding box center [224, 38] width 179 height 45
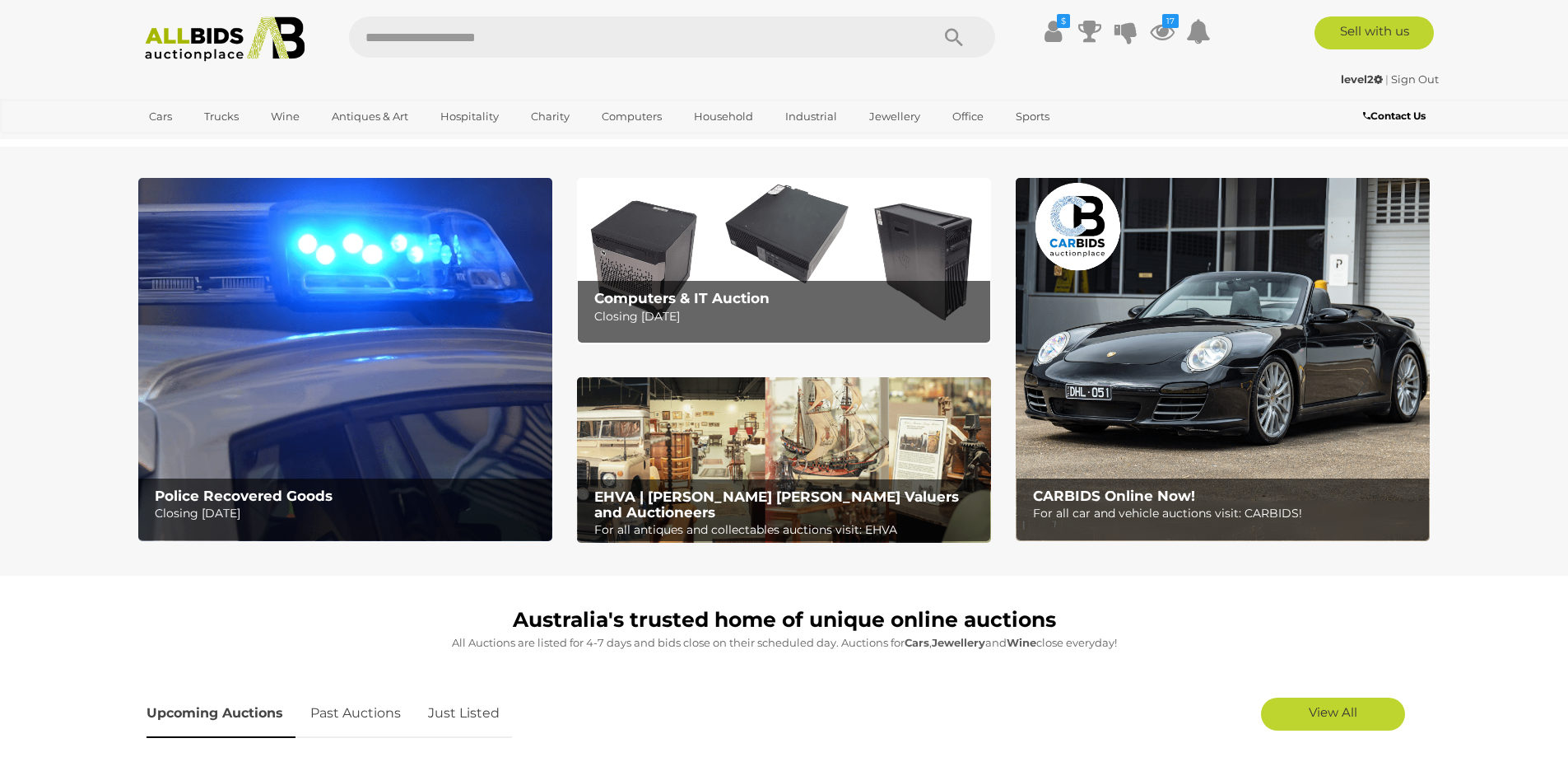
scroll to position [494, 0]
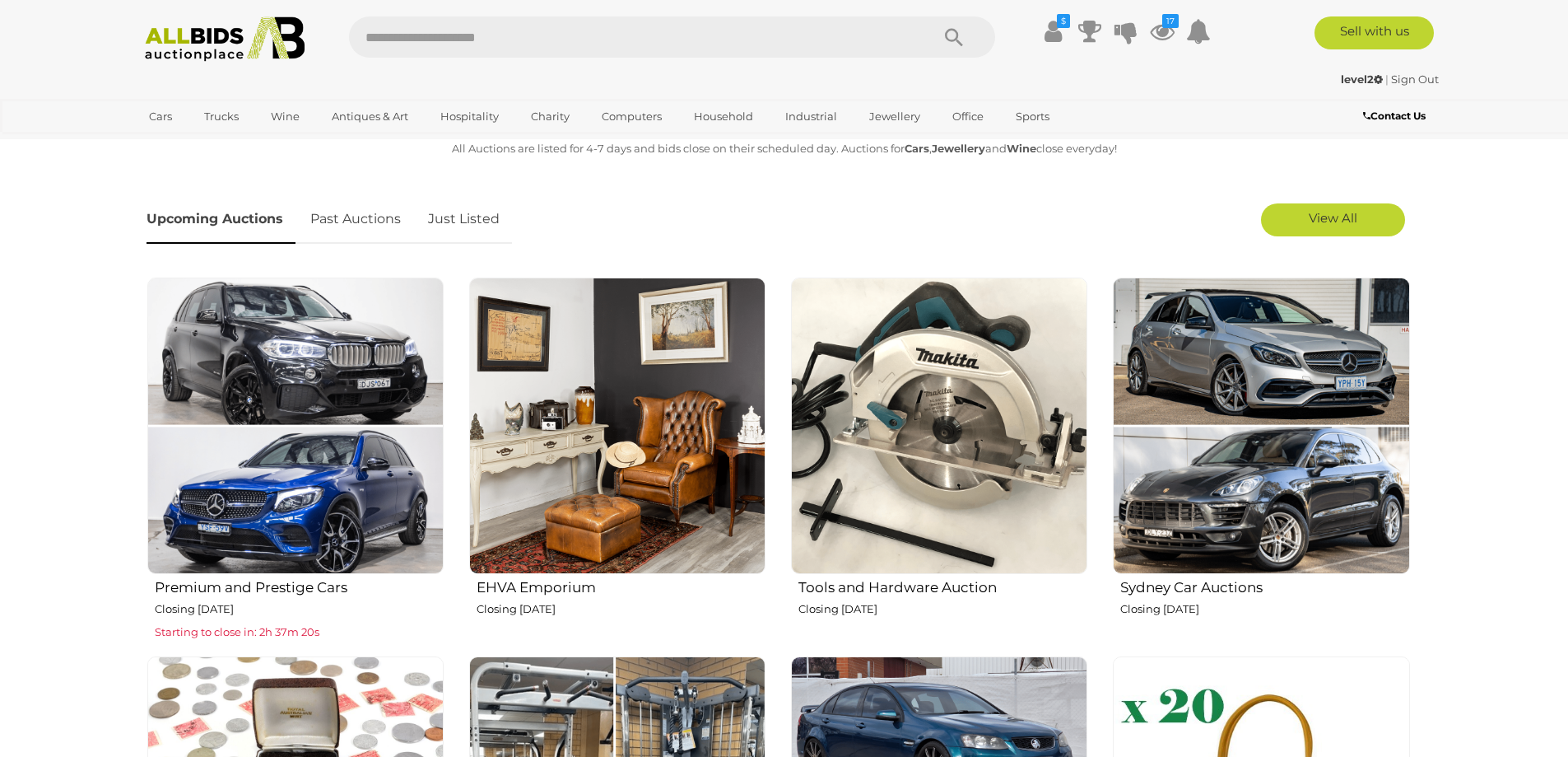
click at [474, 216] on link "Just Listed" at bounding box center [463, 219] width 96 height 49
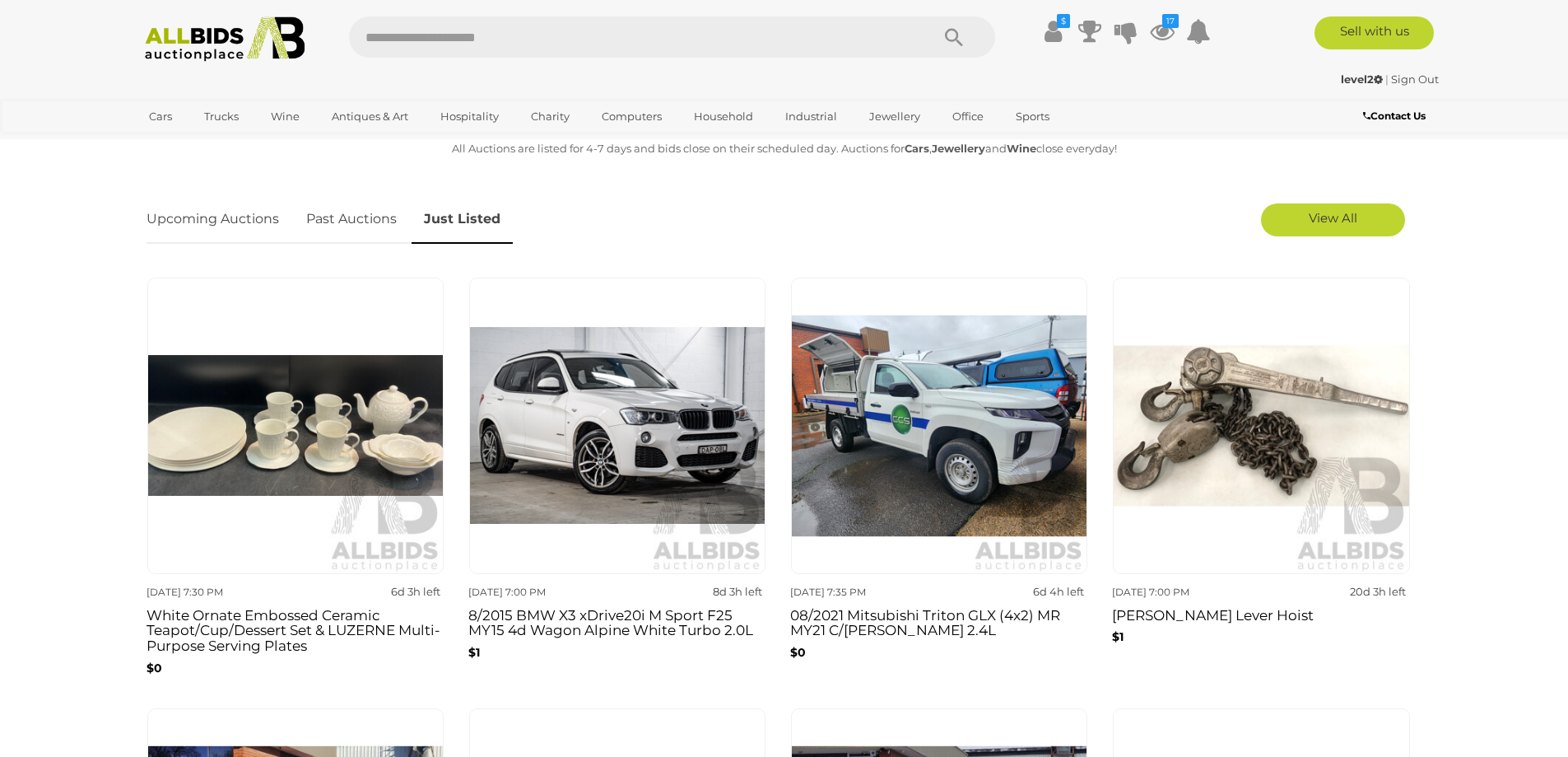
click at [220, 41] on img at bounding box center [224, 38] width 179 height 45
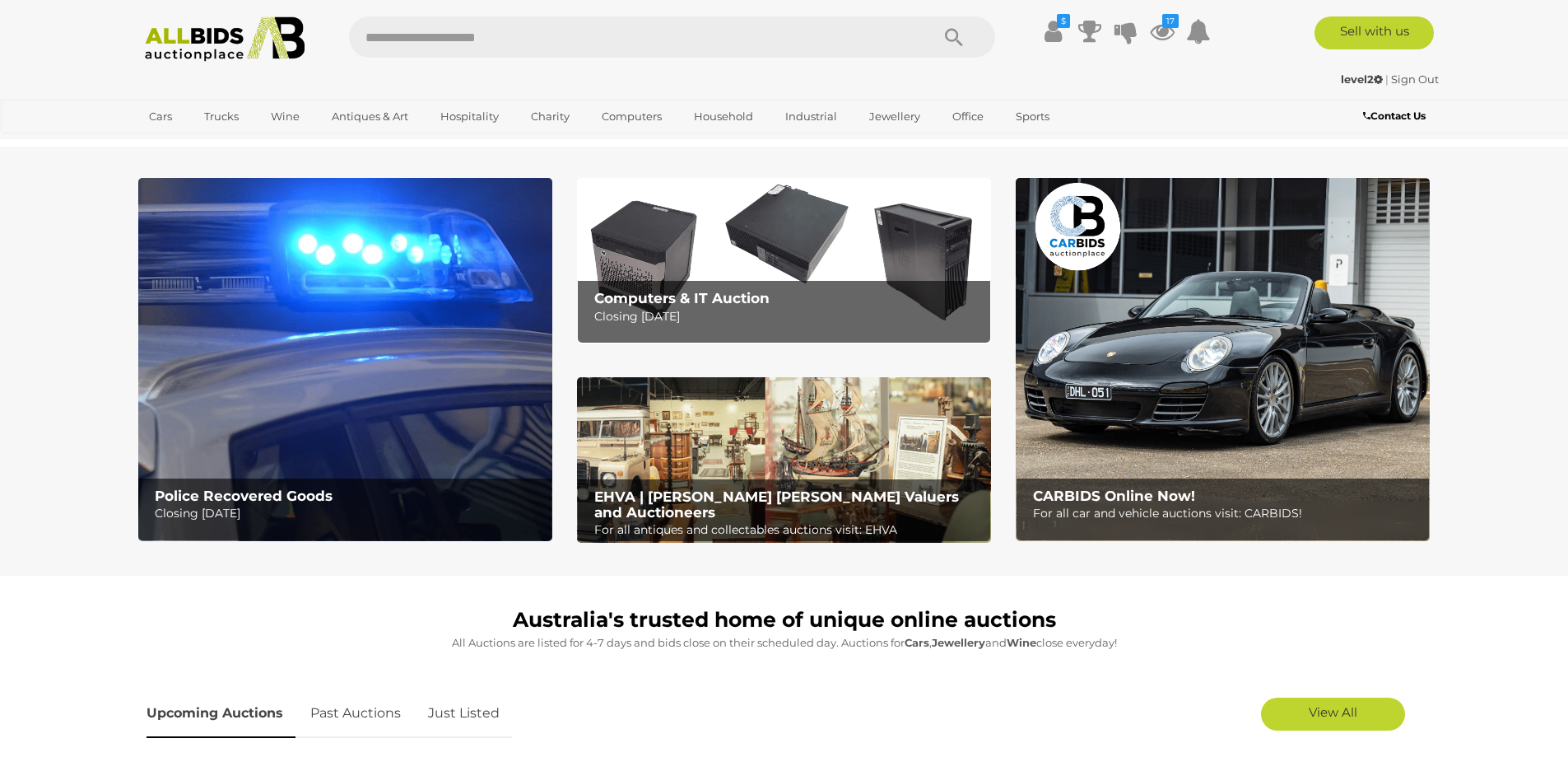
scroll to position [494, 0]
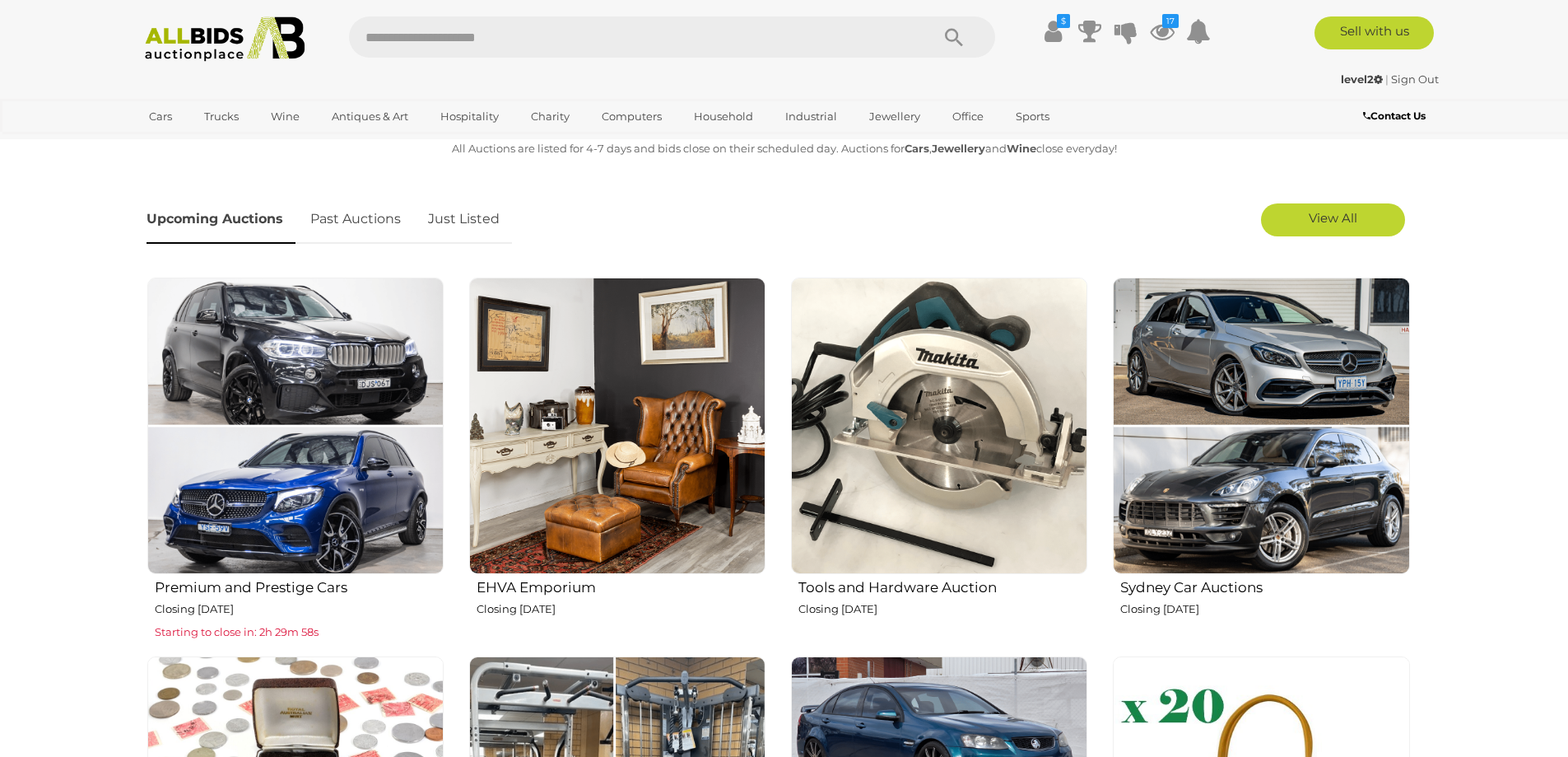
click at [475, 213] on link "Just Listed" at bounding box center [463, 219] width 96 height 49
